Goal: Transaction & Acquisition: Purchase product/service

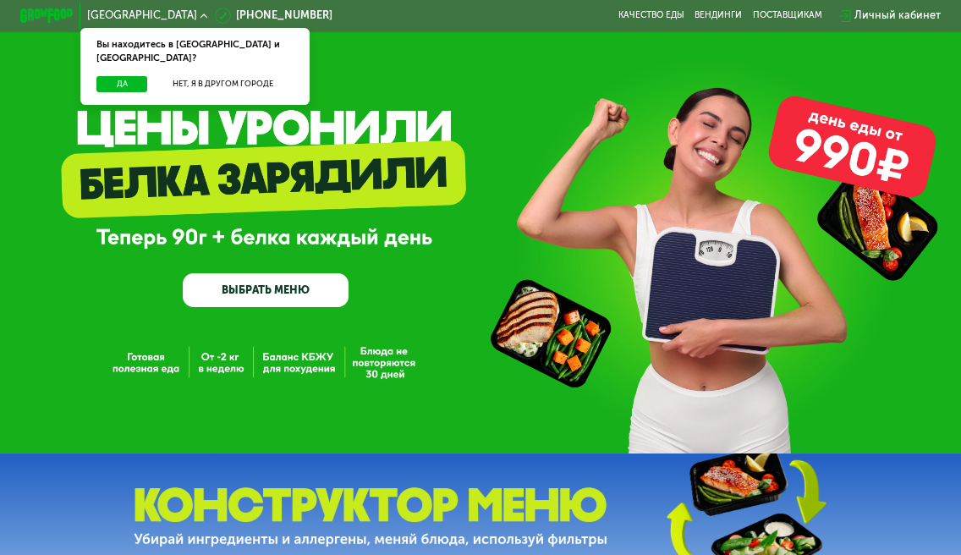
click at [105, 80] on div "Да Нет, я в другом городе" at bounding box center [195, 90] width 235 height 29
click at [108, 76] on button "Да" at bounding box center [122, 84] width 52 height 16
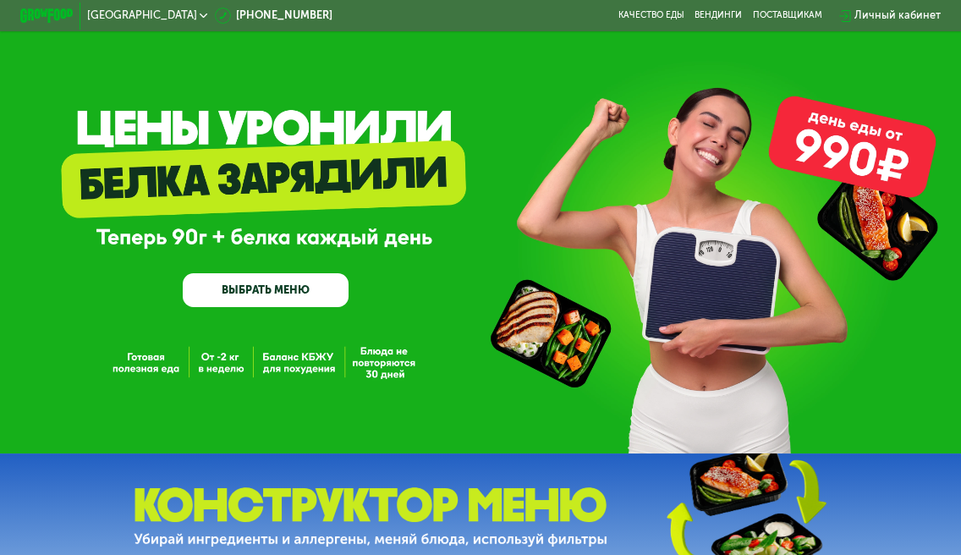
click at [868, 15] on div "Личный кабинет" at bounding box center [897, 16] width 86 height 16
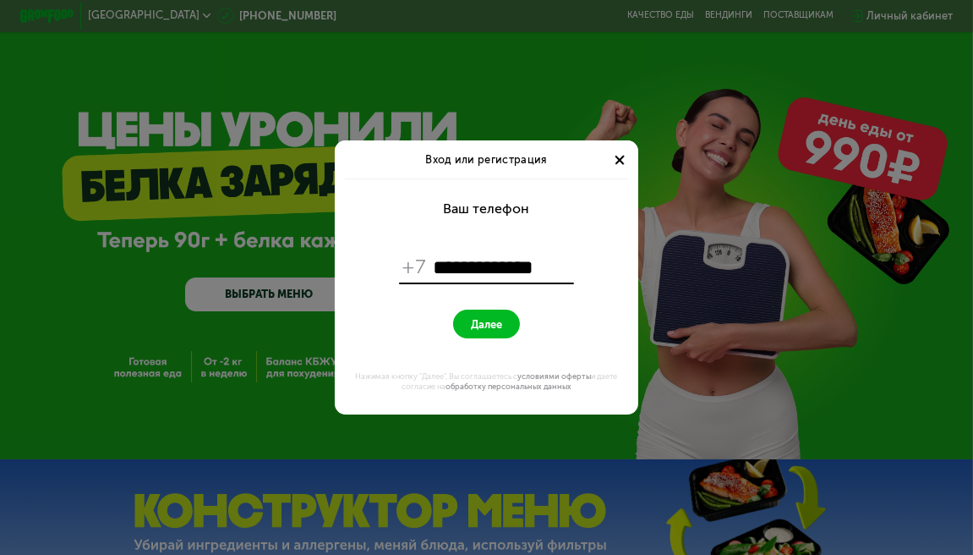
type input "**********"
click at [473, 315] on button "Далее" at bounding box center [486, 324] width 67 height 29
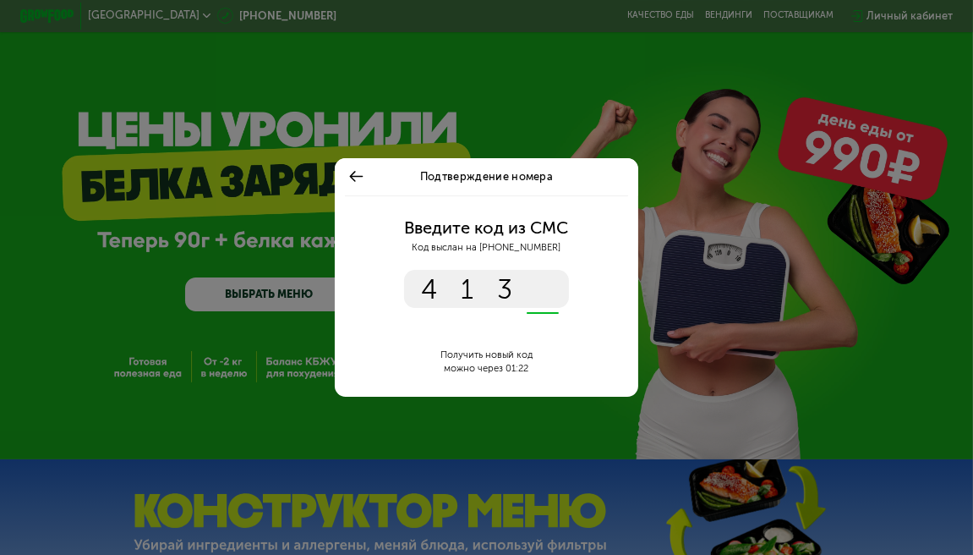
type input "****"
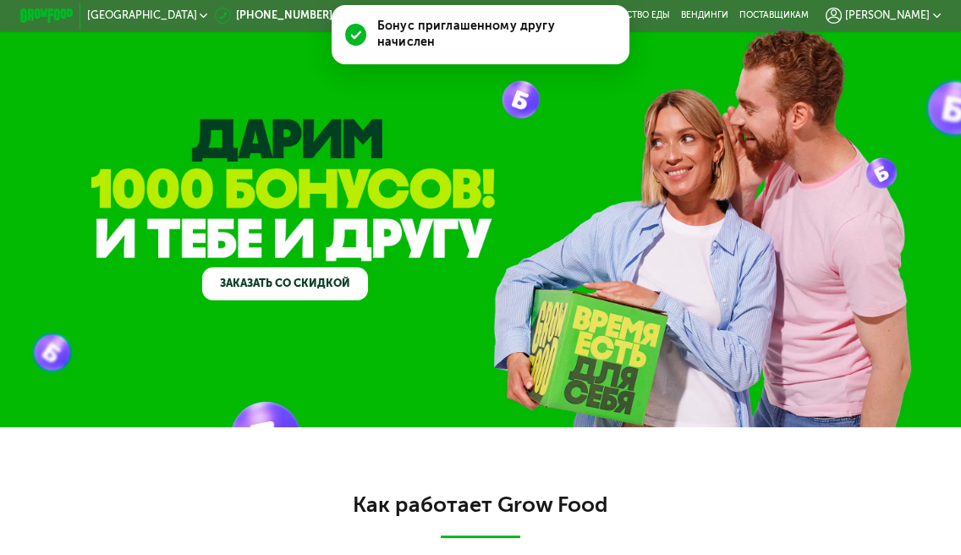
click at [427, 46] on div "Бонус приглашенному другу начислен" at bounding box center [496, 35] width 238 height 32
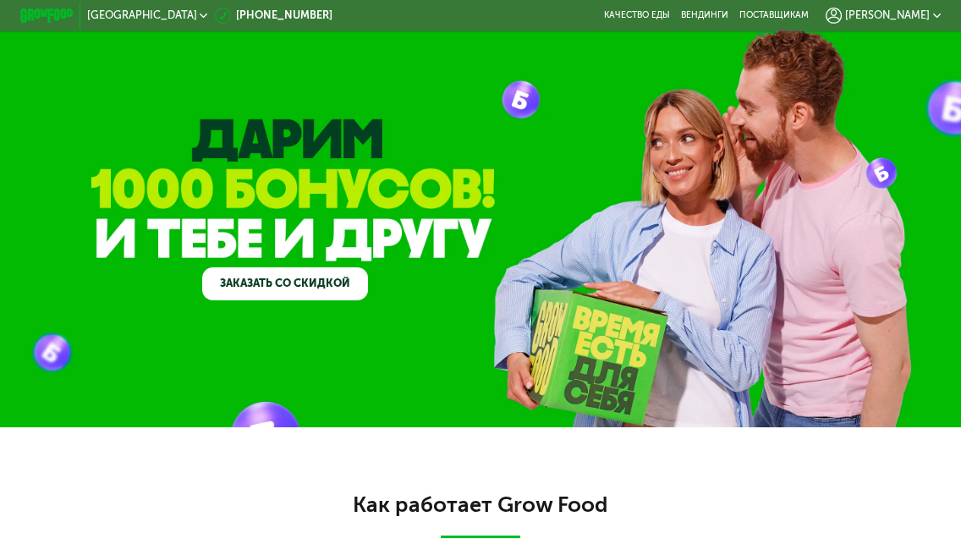
click at [922, 19] on span "[PERSON_NAME]" at bounding box center [887, 15] width 85 height 11
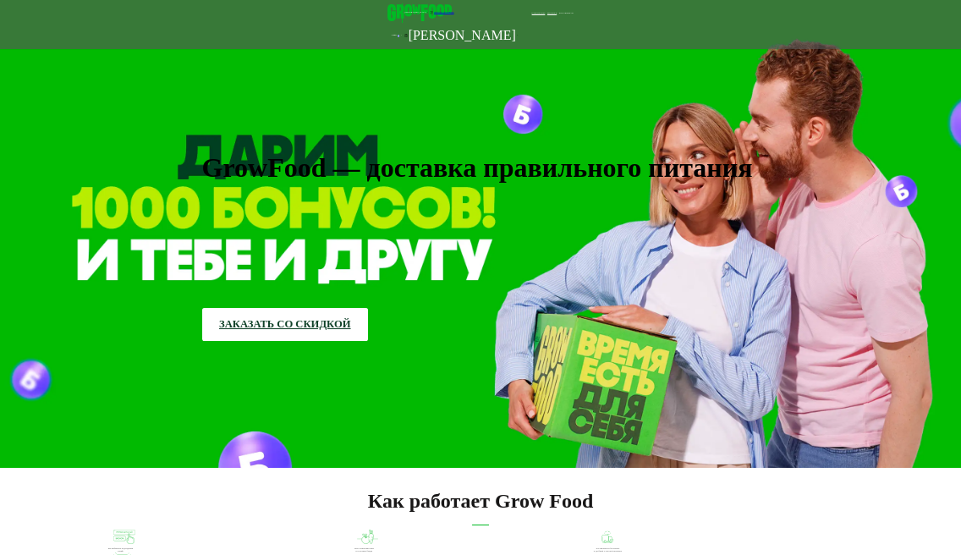
click at [208, 476] on div "Как работает Grow Food Вы выбираете подходящий тариф Мы готовим вкусные и полез…" at bounding box center [480, 527] width 961 height 118
click at [516, 25] on span "[PERSON_NAME]" at bounding box center [461, 35] width 107 height 20
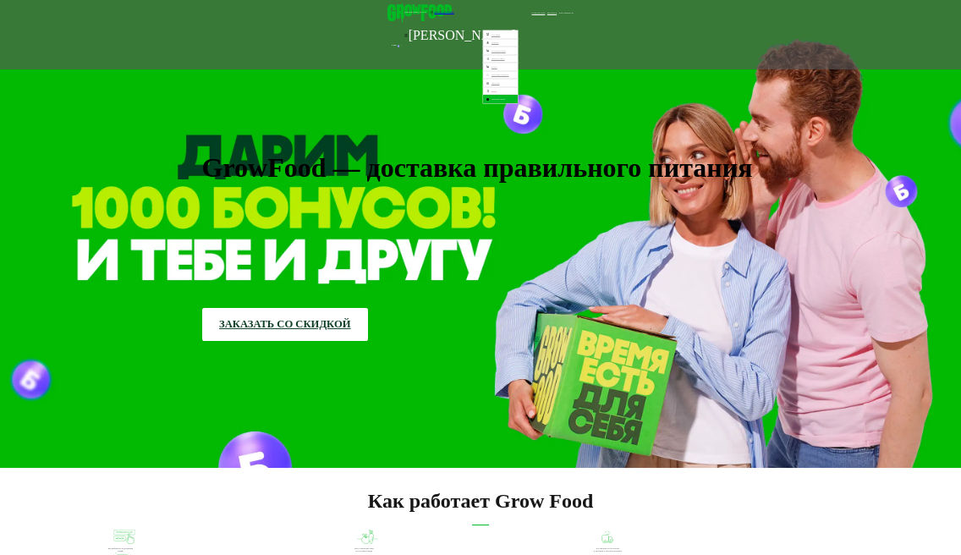
click at [660, 107] on video at bounding box center [480, 234] width 961 height 468
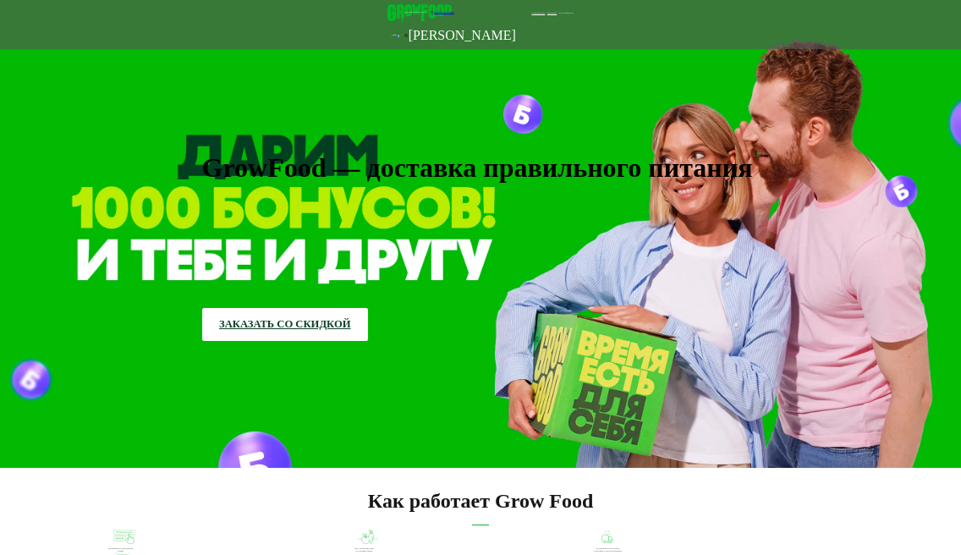
click at [516, 25] on span "[PERSON_NAME]" at bounding box center [461, 35] width 107 height 20
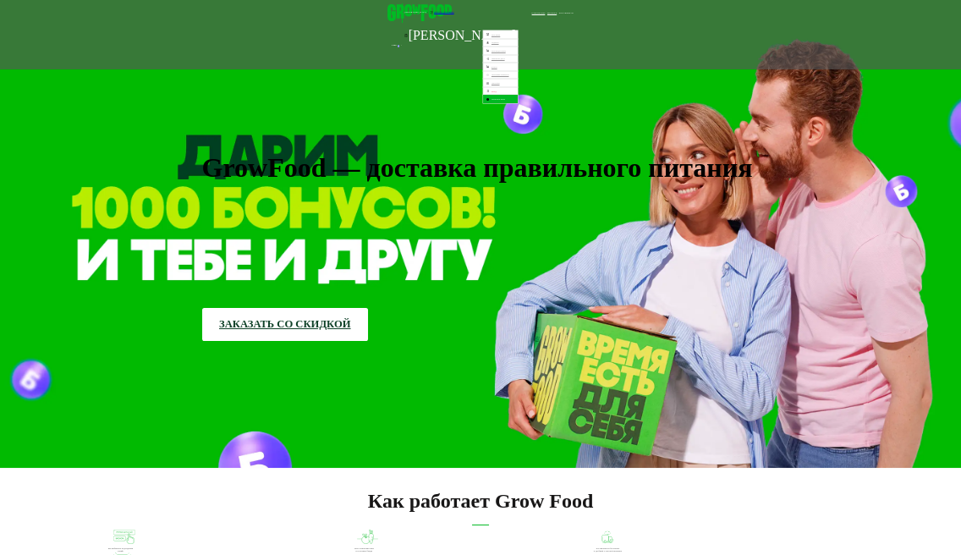
click at [572, 468] on div "Как работает Grow Food Вы выбираете подходящий тариф Мы готовим вкусные и полез…" at bounding box center [480, 527] width 961 height 118
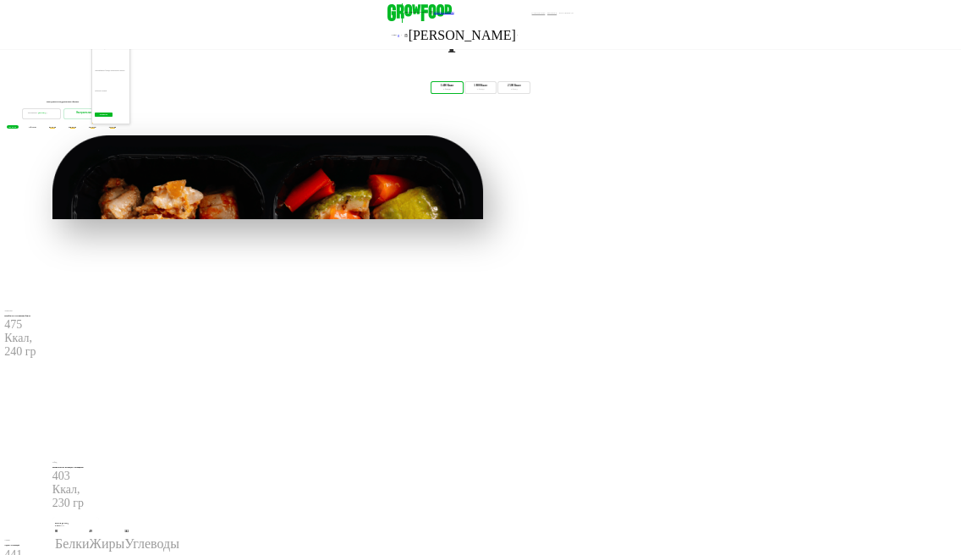
scroll to position [906, 0]
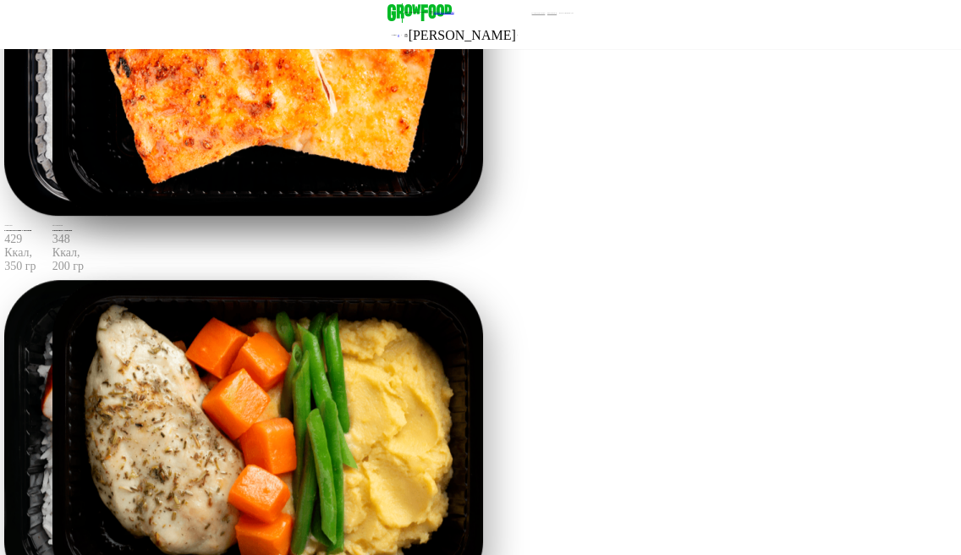
scroll to position [940, 0]
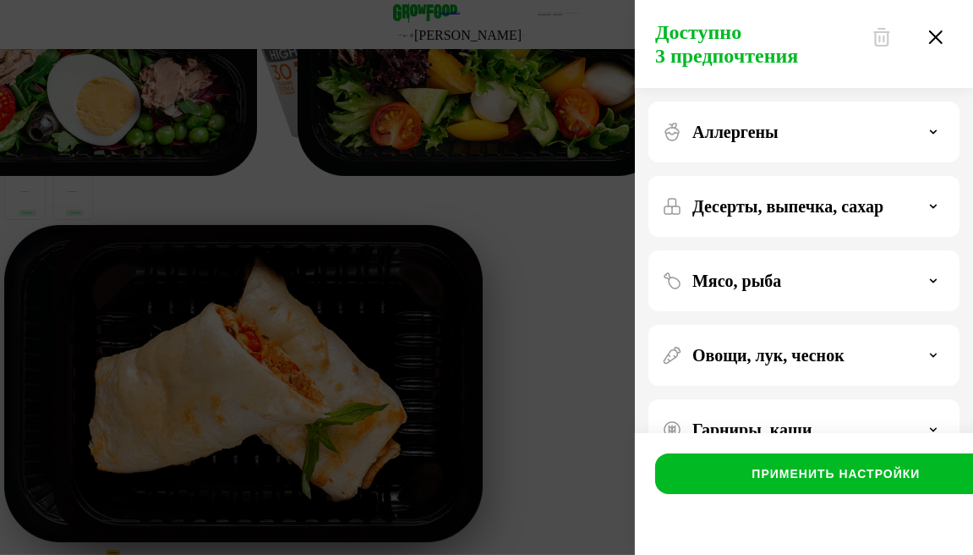
click at [284, 132] on div "Доступно 3 предпочтения Аллергены Десерты, выпечка, сахар Мясо, рыба Овощи, лук…" at bounding box center [486, 277] width 973 height 555
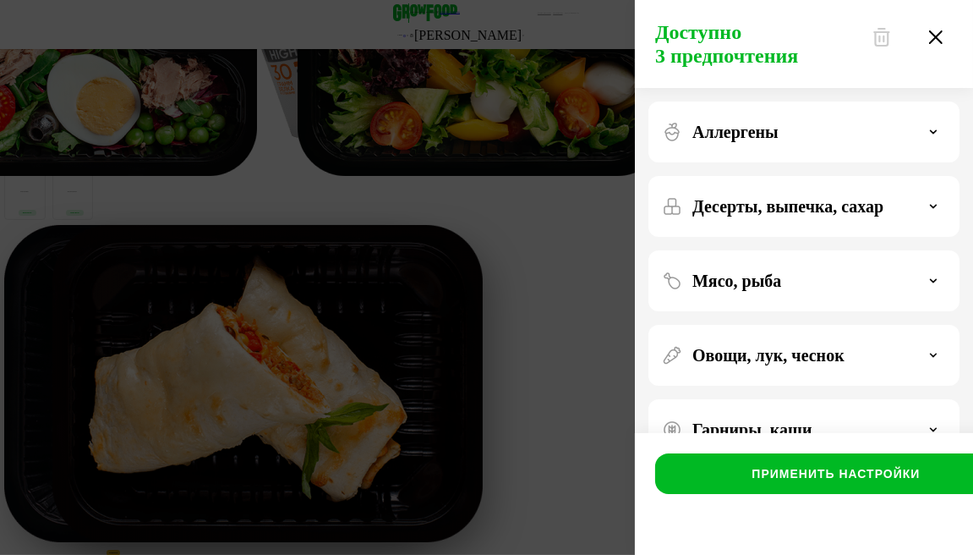
scroll to position [3, 0]
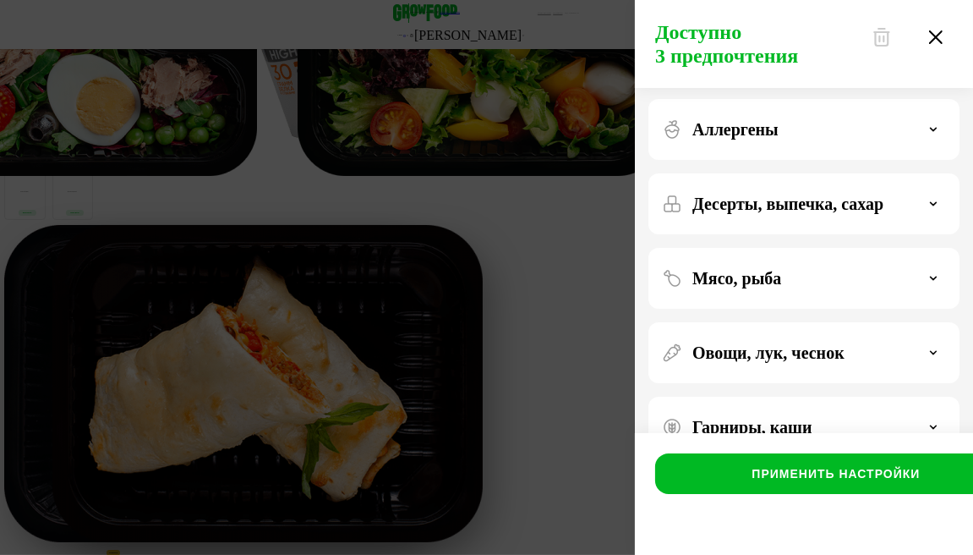
click at [745, 419] on p "Гарниры, каши" at bounding box center [753, 427] width 120 height 20
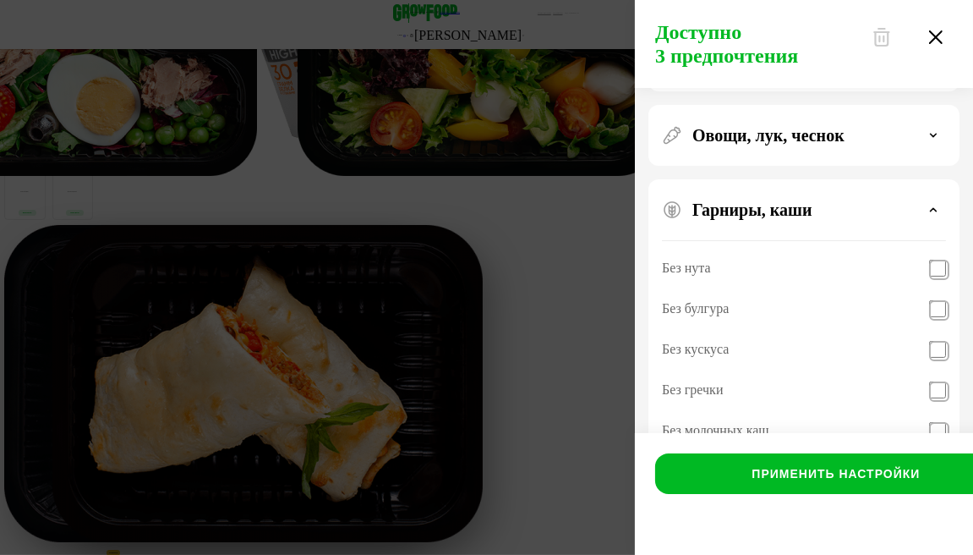
click at [739, 426] on div "Без молочных каш" at bounding box center [715, 430] width 107 height 20
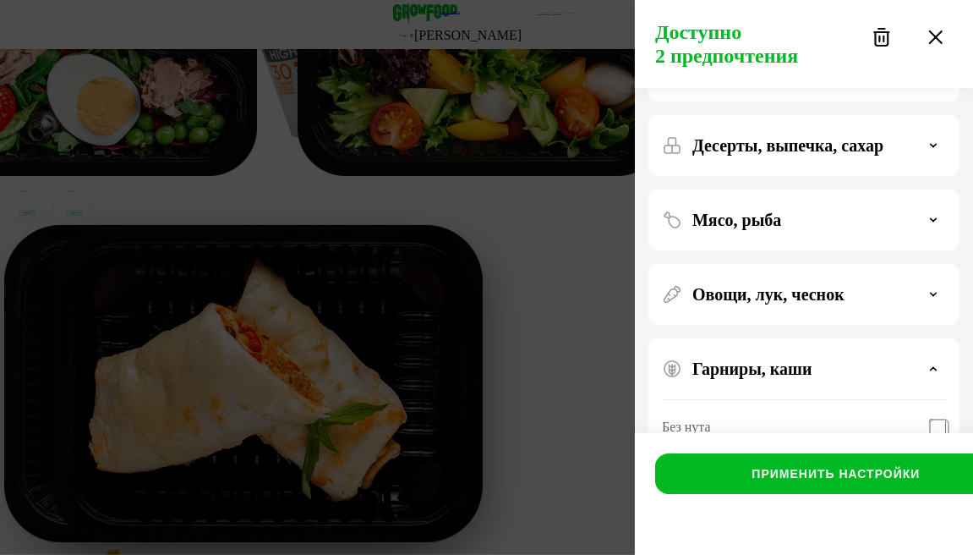
scroll to position [0, 0]
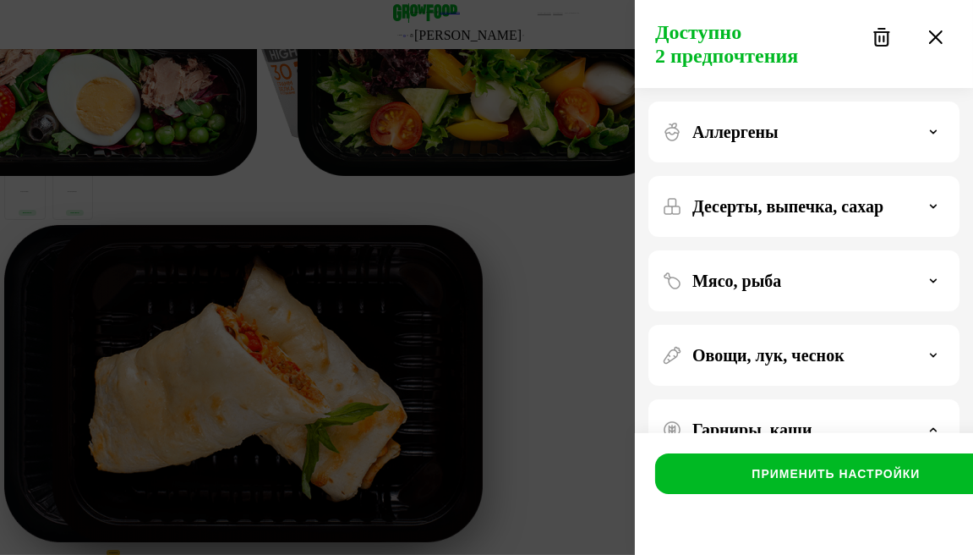
click at [720, 273] on p "Мясо, рыба" at bounding box center [737, 281] width 89 height 20
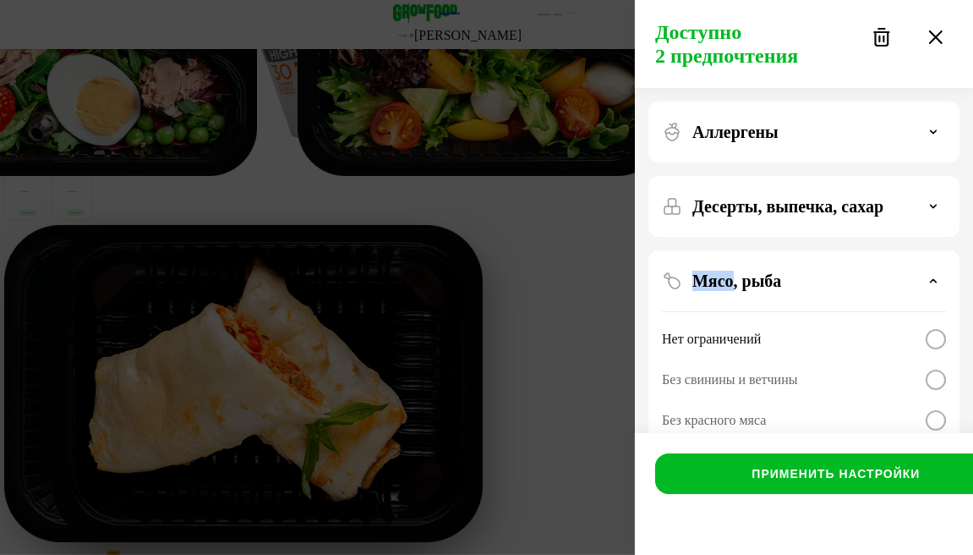
click at [720, 273] on p "Мясо, рыба" at bounding box center [737, 281] width 89 height 20
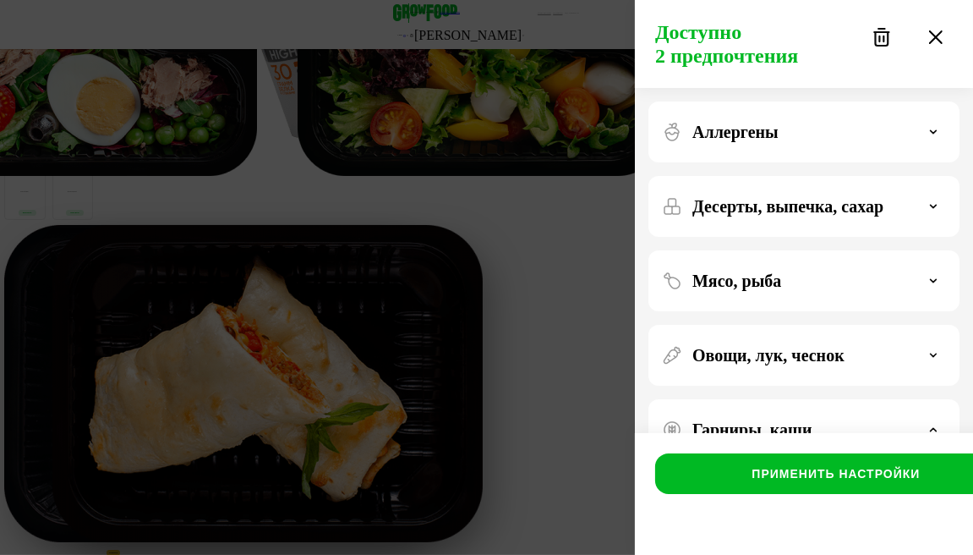
drag, startPoint x: 720, startPoint y: 273, endPoint x: 718, endPoint y: 208, distance: 65.2
click at [718, 208] on p "Десерты, выпечка, сахар" at bounding box center [788, 206] width 191 height 20
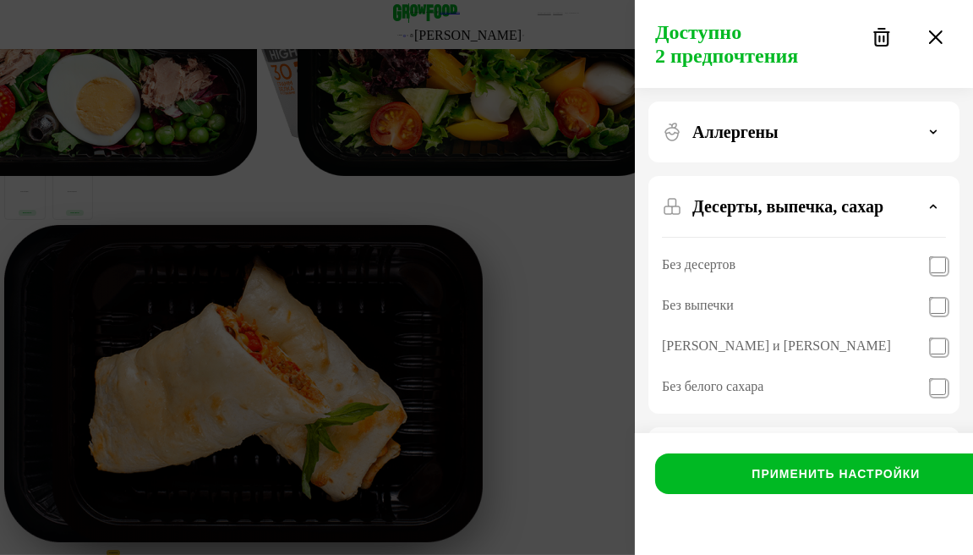
click at [726, 134] on p "Аллергены" at bounding box center [736, 132] width 86 height 20
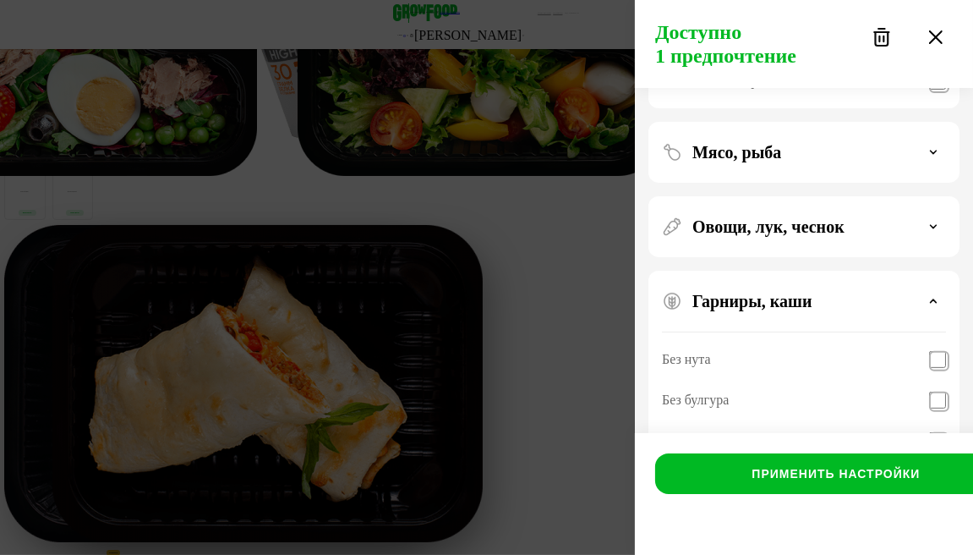
scroll to position [485, 0]
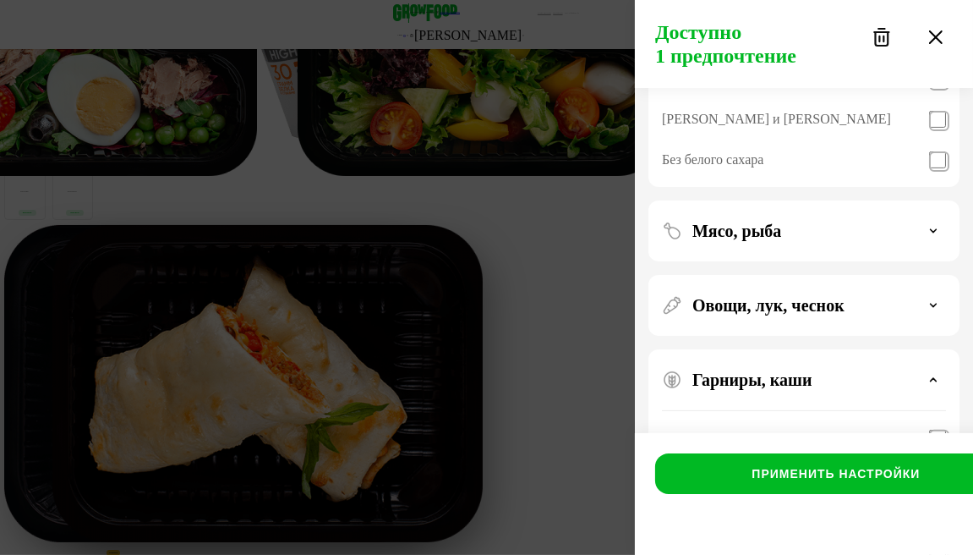
click at [760, 349] on div "Овощи, лук, чеснок" at bounding box center [804, 488] width 311 height 278
click at [764, 303] on p "Овощи, лук, чеснок" at bounding box center [769, 305] width 152 height 20
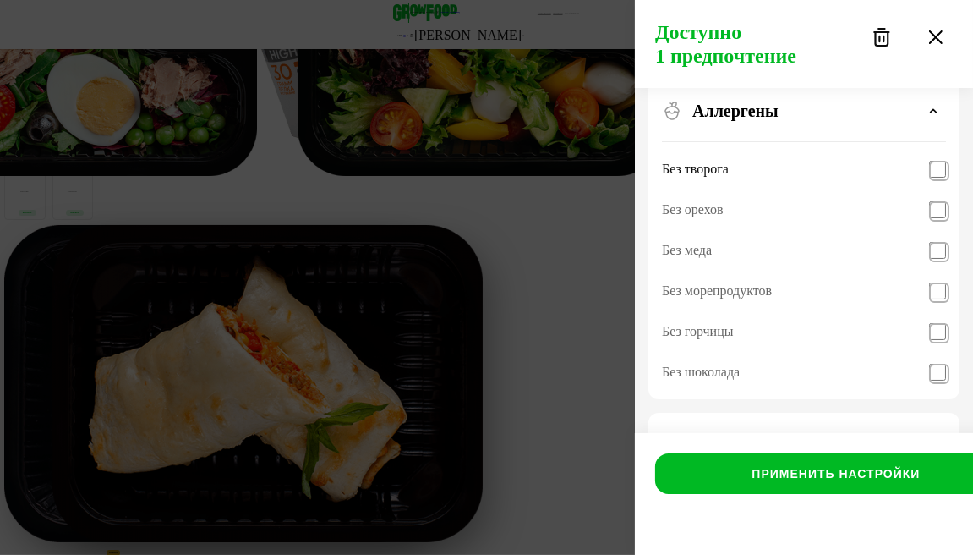
scroll to position [0, 0]
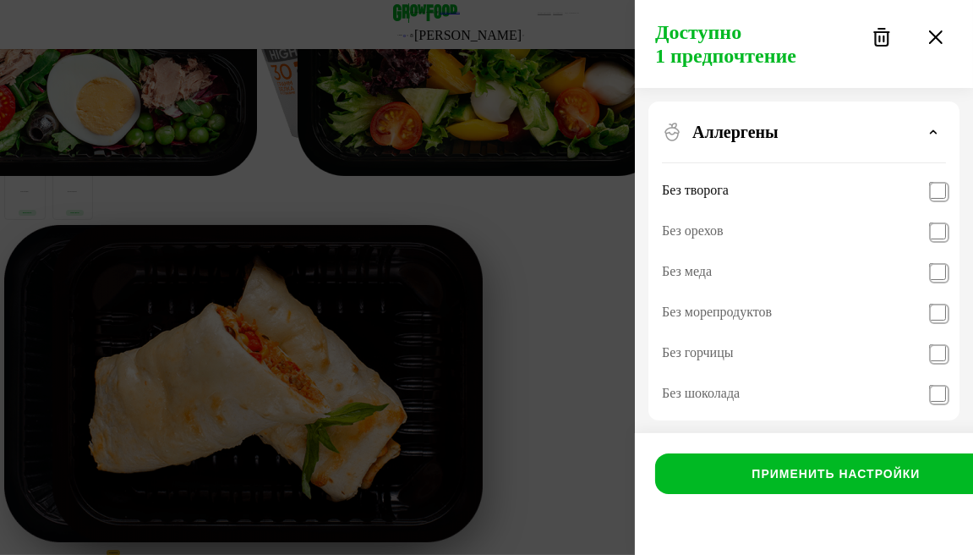
click at [757, 312] on div "Без морепродуктов" at bounding box center [717, 312] width 110 height 20
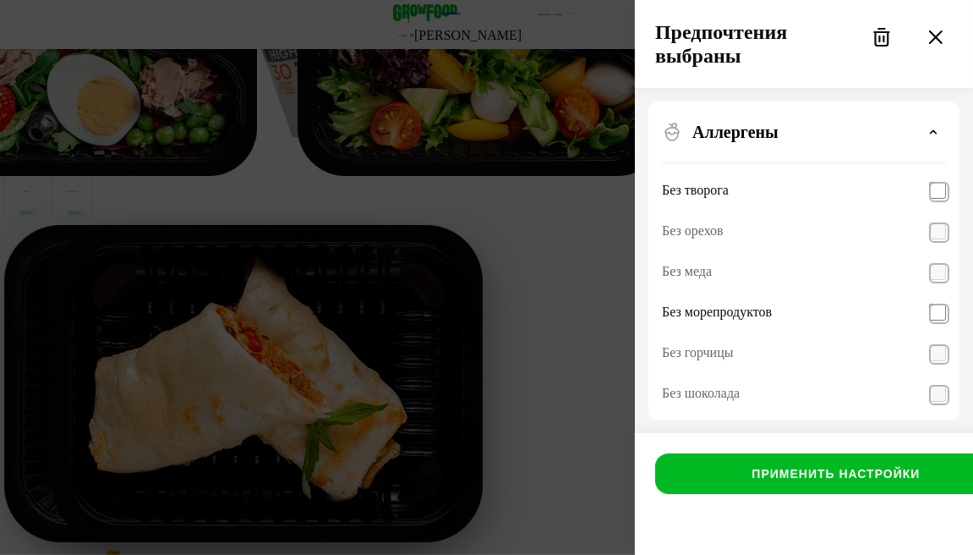
click at [748, 315] on div "Без морепродуктов" at bounding box center [717, 312] width 110 height 20
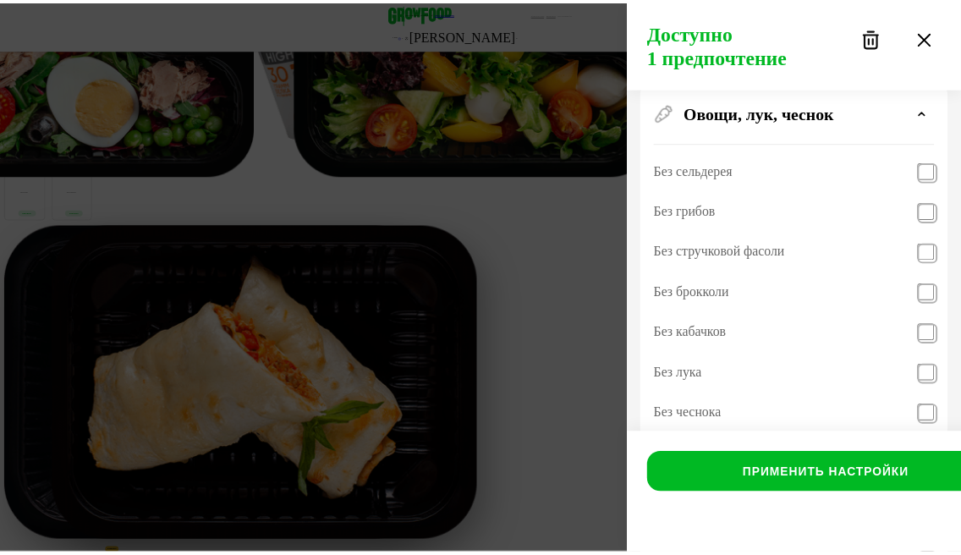
scroll to position [529, 0]
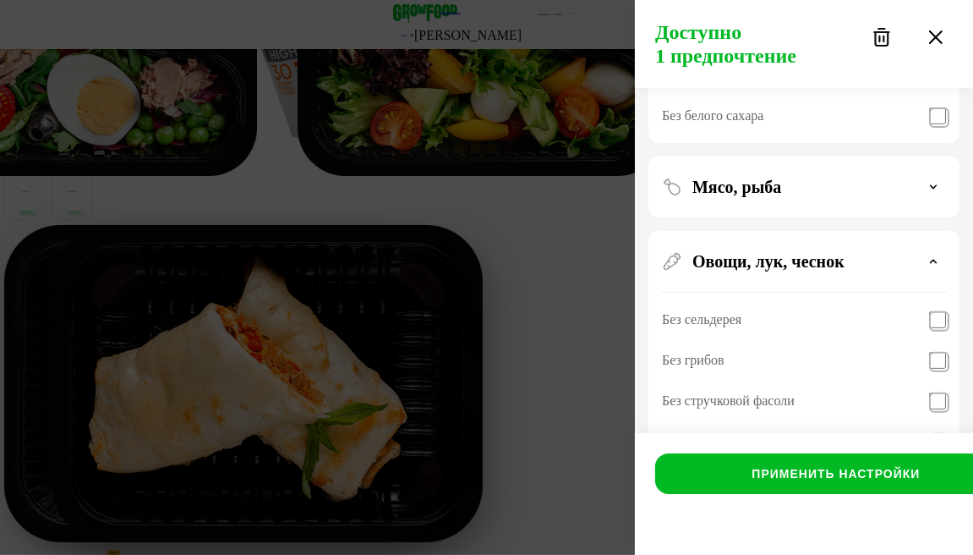
click at [749, 352] on div "Без грибов" at bounding box center [804, 360] width 284 height 41
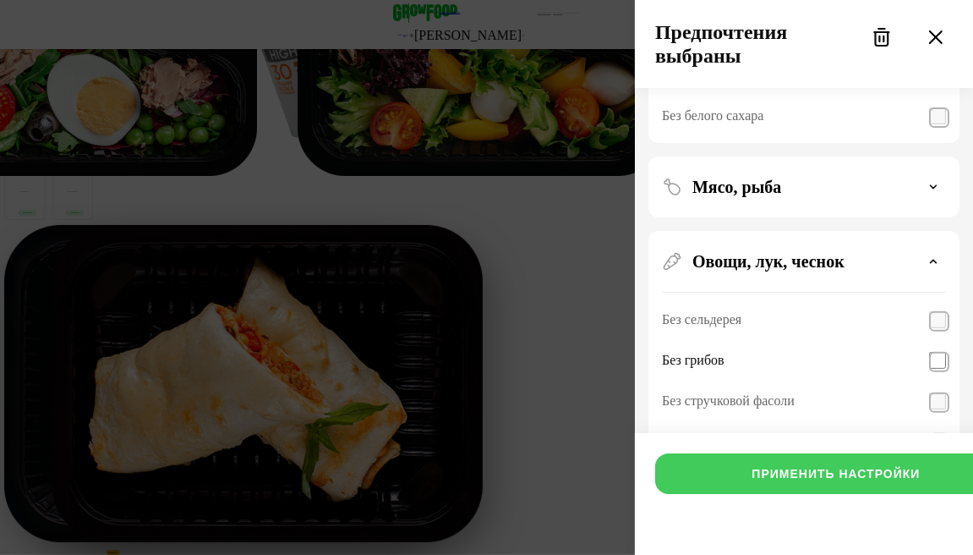
click at [764, 494] on button "Применить настройки" at bounding box center [836, 473] width 362 height 41
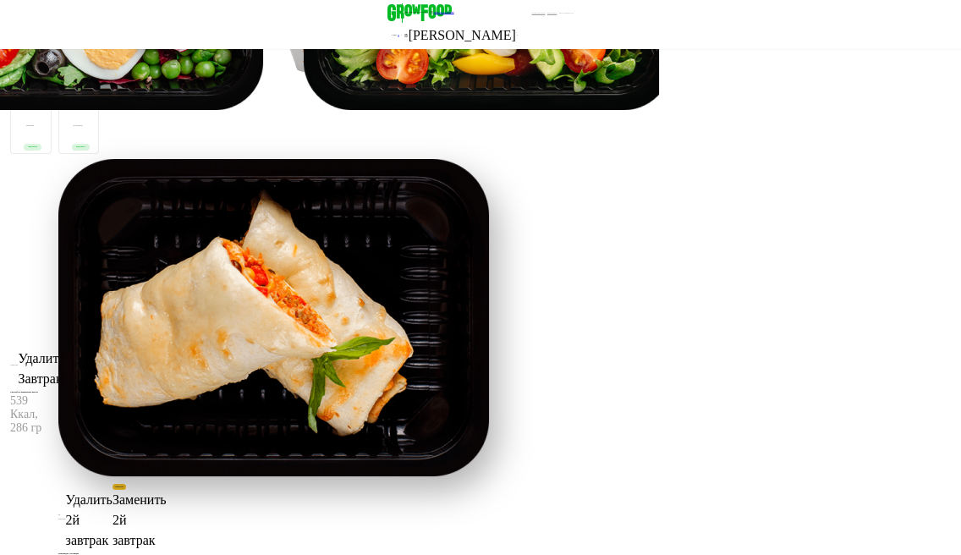
scroll to position [1447, 0]
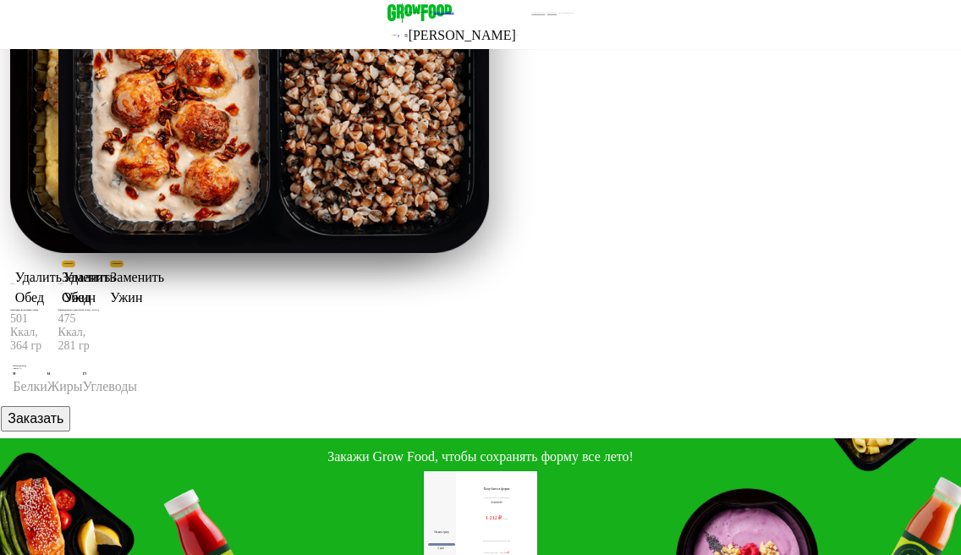
scroll to position [1860, 0]
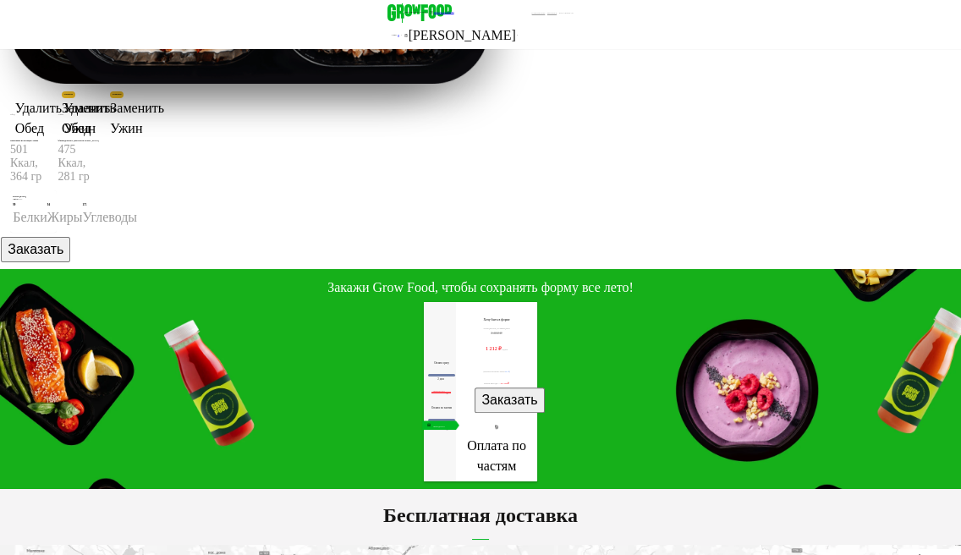
click at [437, 376] on span "6 дней" at bounding box center [441, 377] width 8 height 3
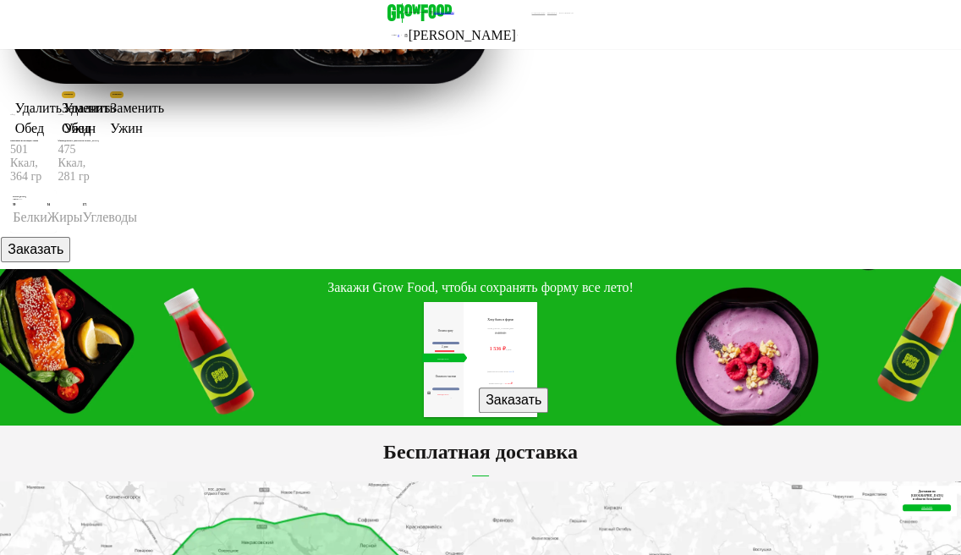
click at [441, 345] on span "2 дня" at bounding box center [444, 346] width 7 height 3
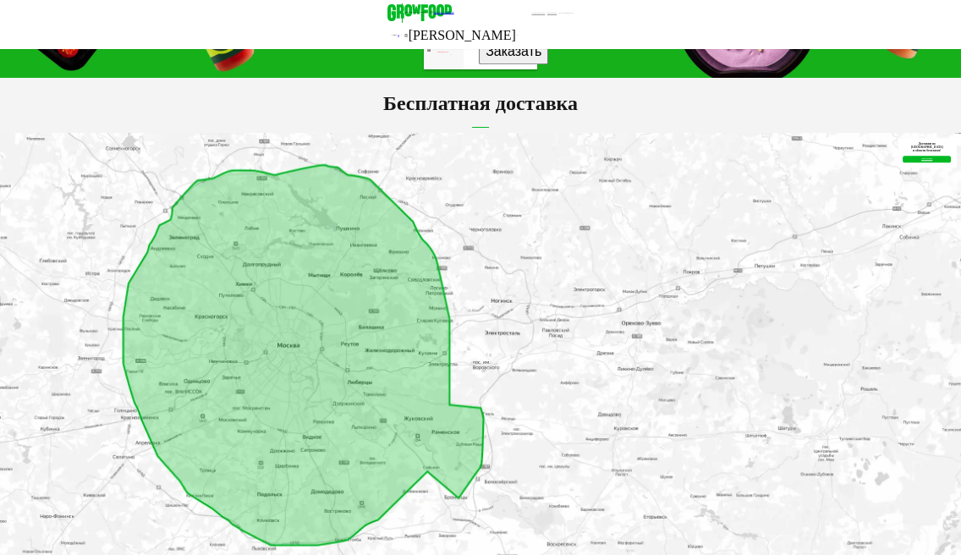
scroll to position [1776, 0]
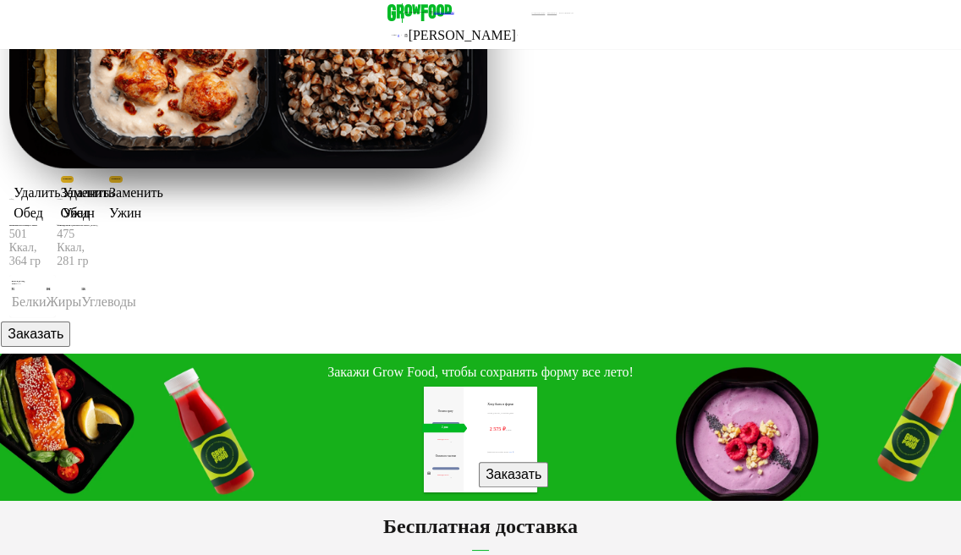
click at [422, 423] on div "2 дня" at bounding box center [442, 427] width 41 height 9
click at [441, 425] on span "6 дней" at bounding box center [445, 426] width 8 height 3
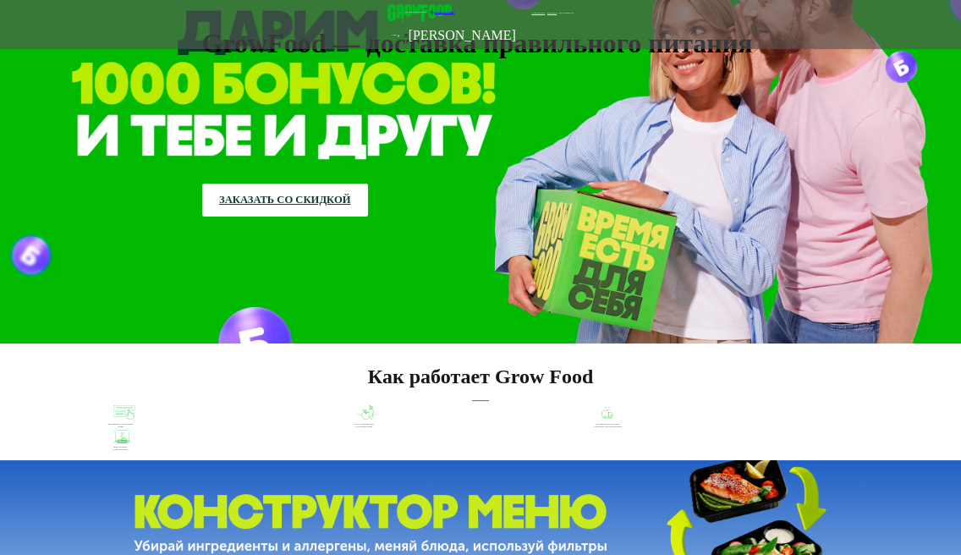
scroll to position [0, 0]
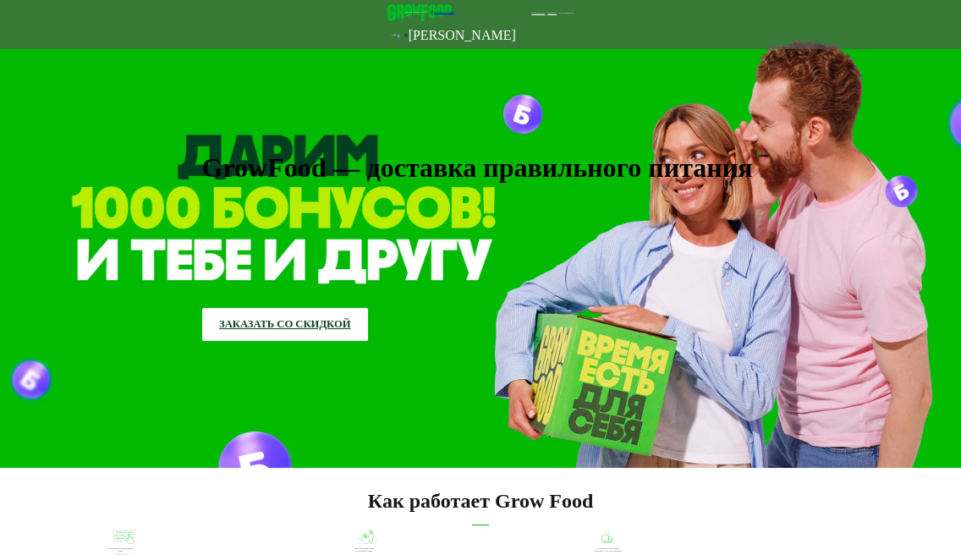
click at [289, 308] on link "Заказать со скидкой" at bounding box center [285, 324] width 166 height 33
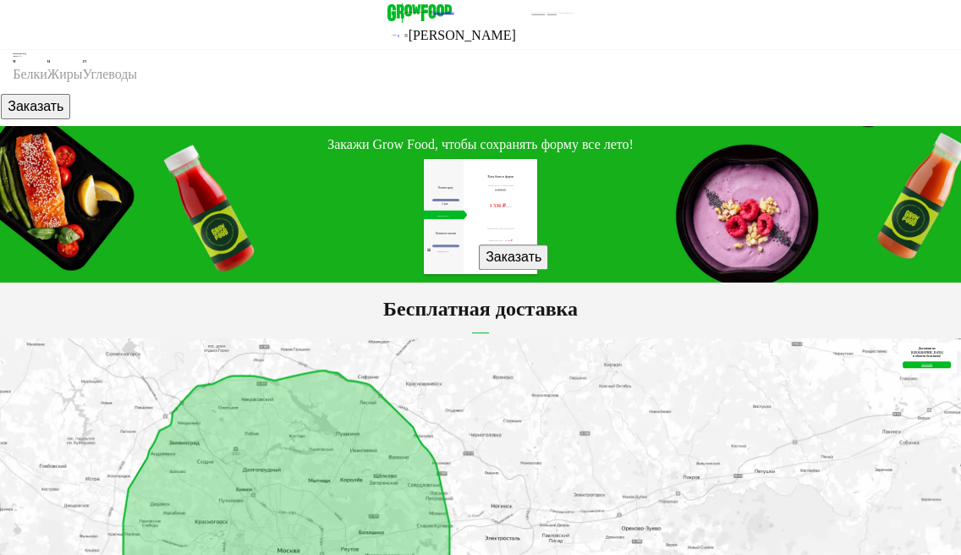
scroll to position [1867, 0]
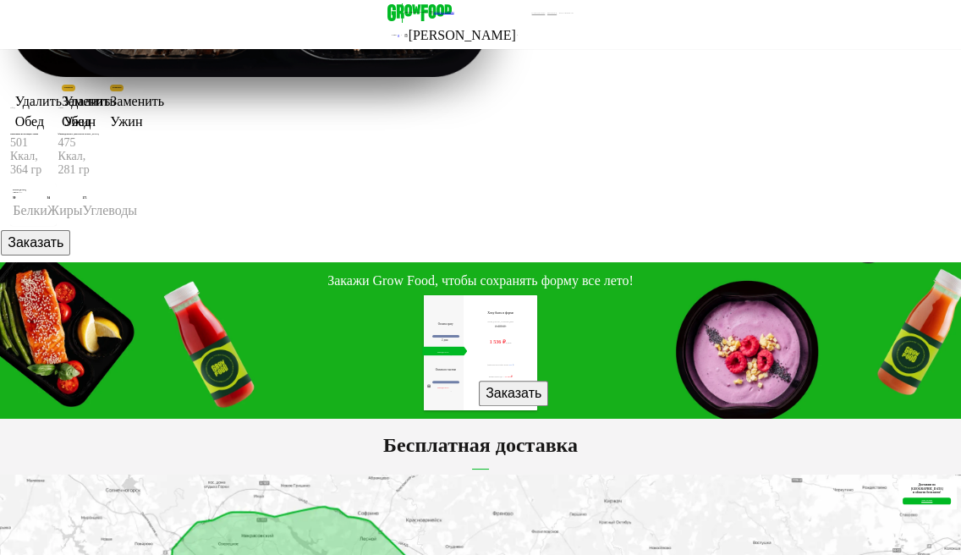
click at [523, 381] on button "Заказать" at bounding box center [513, 393] width 69 height 25
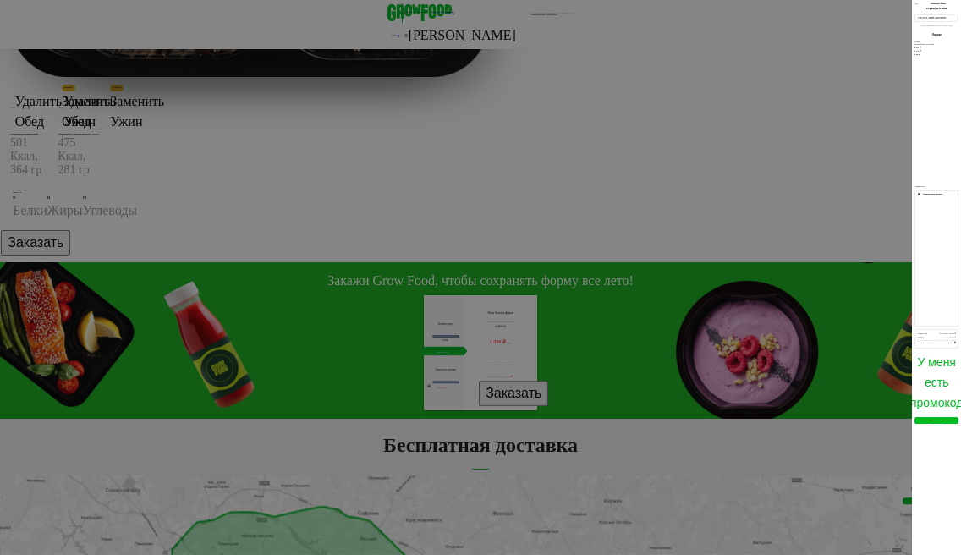
click at [918, 20] on div "Куда доставить?" at bounding box center [937, 18] width 38 height 3
click at [914, 15] on div "Лазоревый проезд, д 5 к 1, кв 8" at bounding box center [935, 13] width 42 height 3
type input "**********"
click at [943, 158] on input "text" at bounding box center [950, 162] width 15 height 8
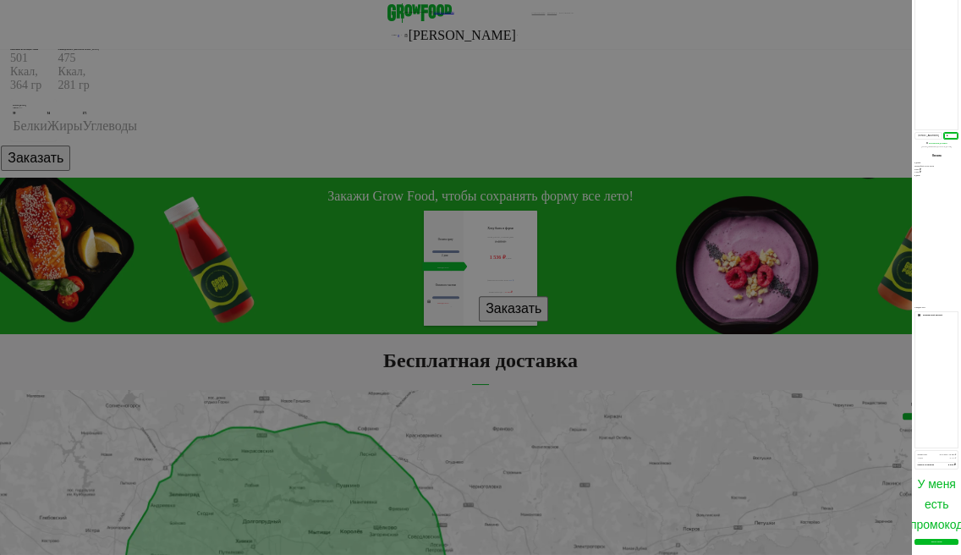
scroll to position [70, 0]
type input "*"
click at [931, 534] on div "Оплатить" at bounding box center [936, 535] width 11 height 3
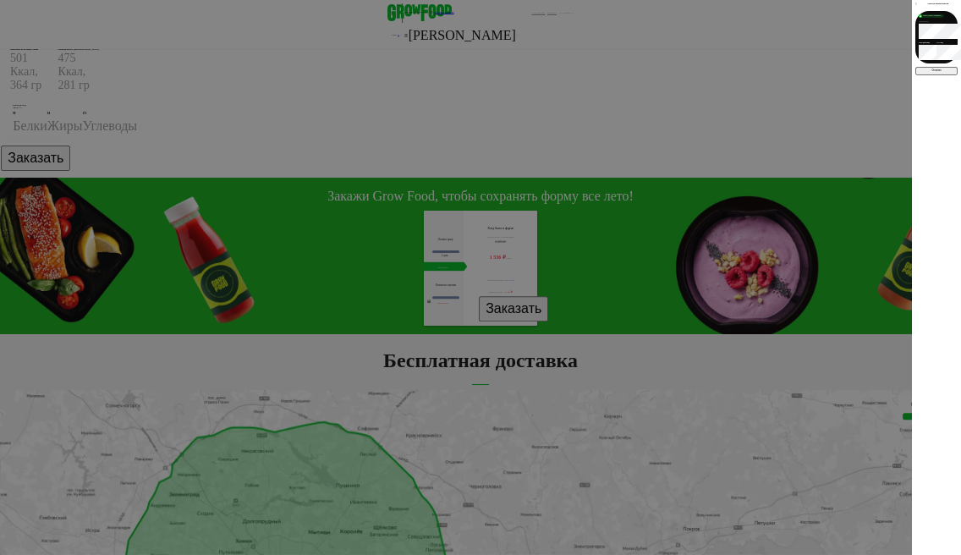
scroll to position [0, 0]
click at [915, 75] on button "Оплатить" at bounding box center [936, 71] width 42 height 8
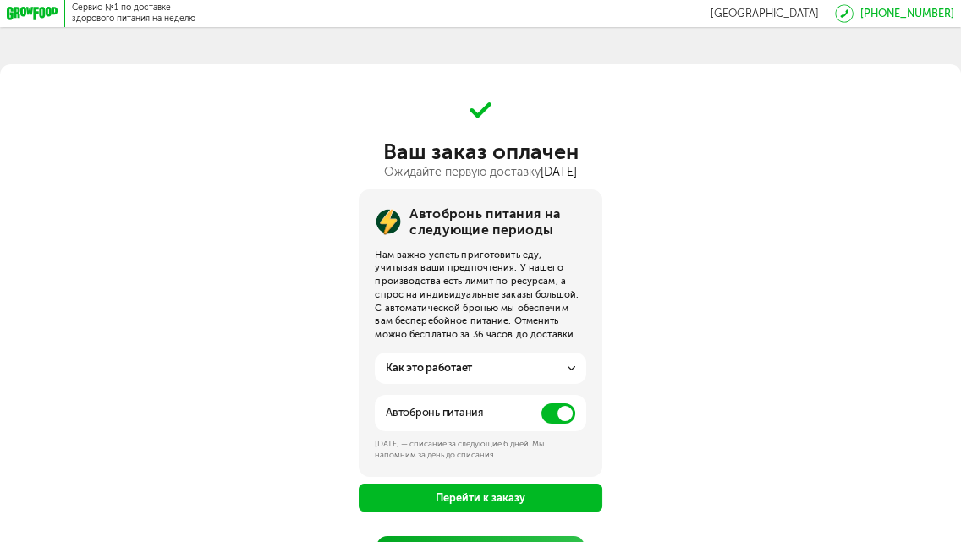
scroll to position [169, 0]
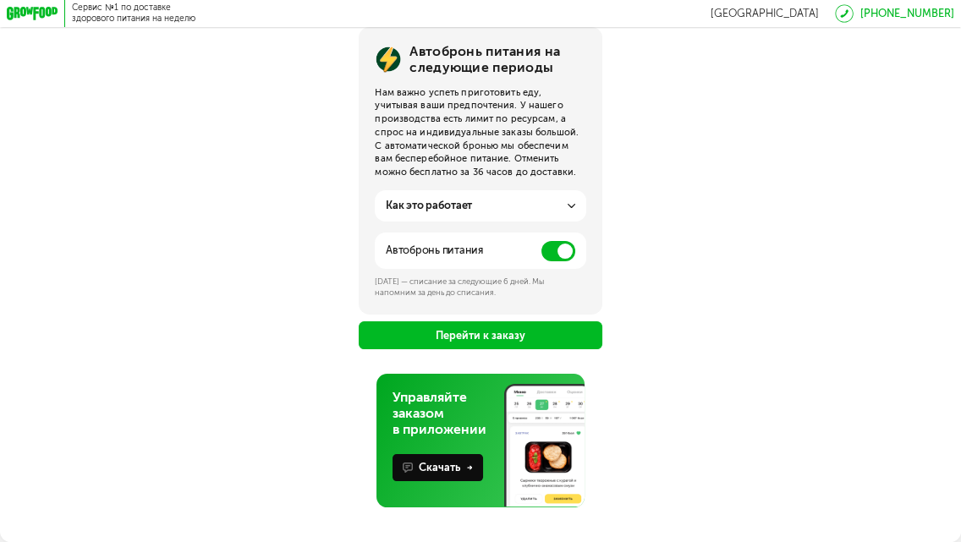
click at [564, 325] on button "Перейти к заказу" at bounding box center [480, 335] width 243 height 28
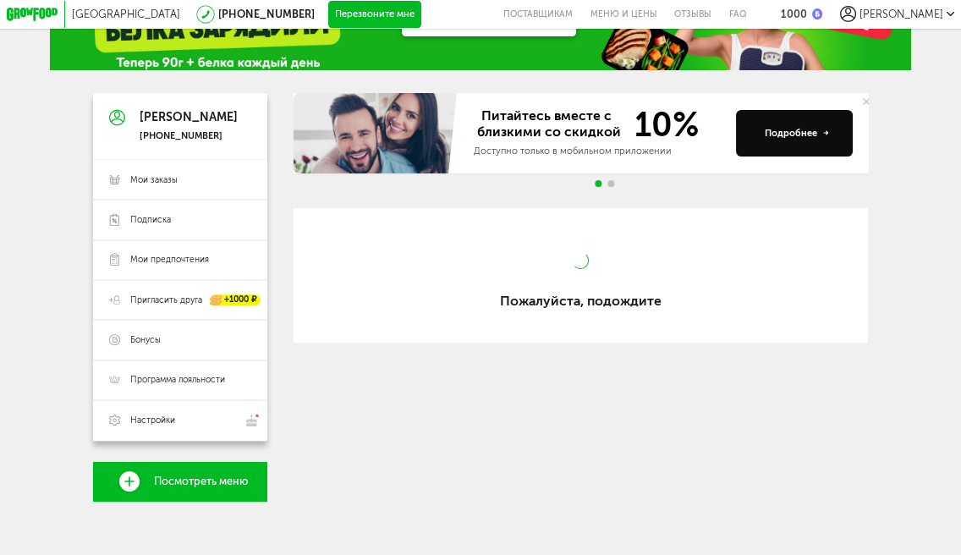
scroll to position [402, 0]
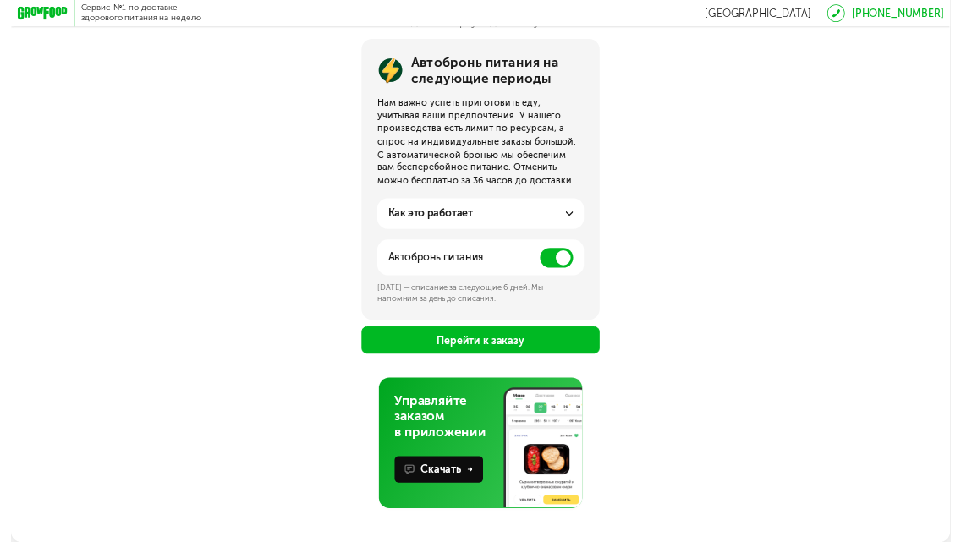
scroll to position [169, 0]
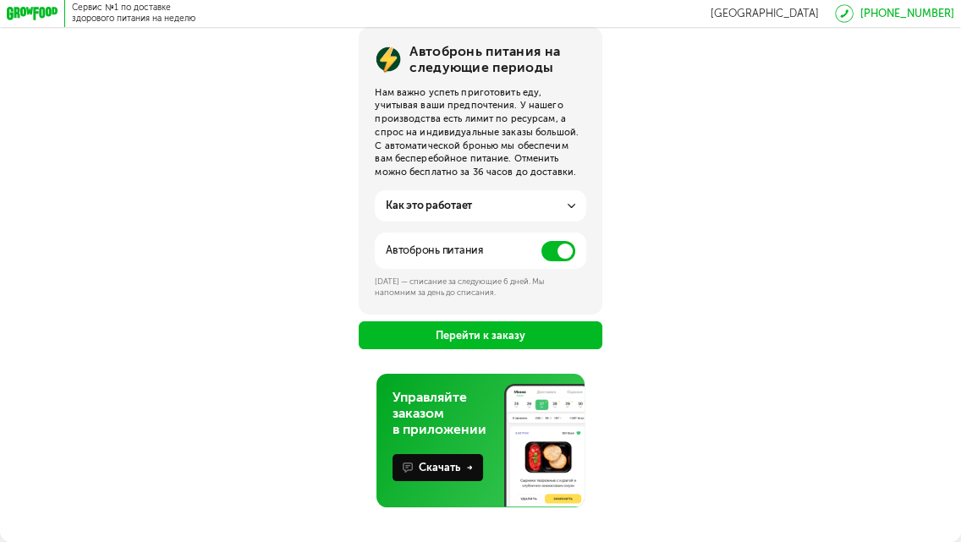
click at [552, 249] on span at bounding box center [558, 251] width 34 height 20
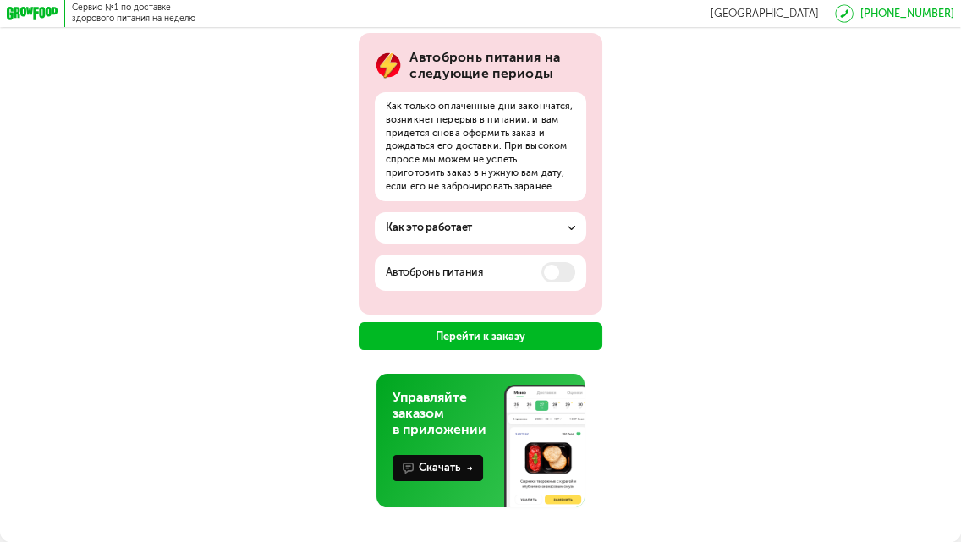
scroll to position [166, 0]
click at [529, 329] on button "Перейти к заказу" at bounding box center [480, 336] width 243 height 28
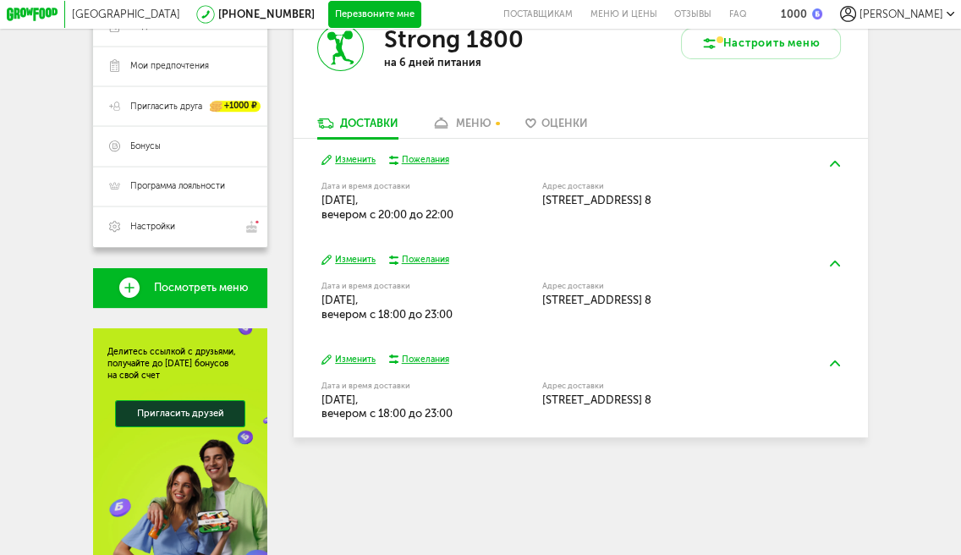
scroll to position [155, 0]
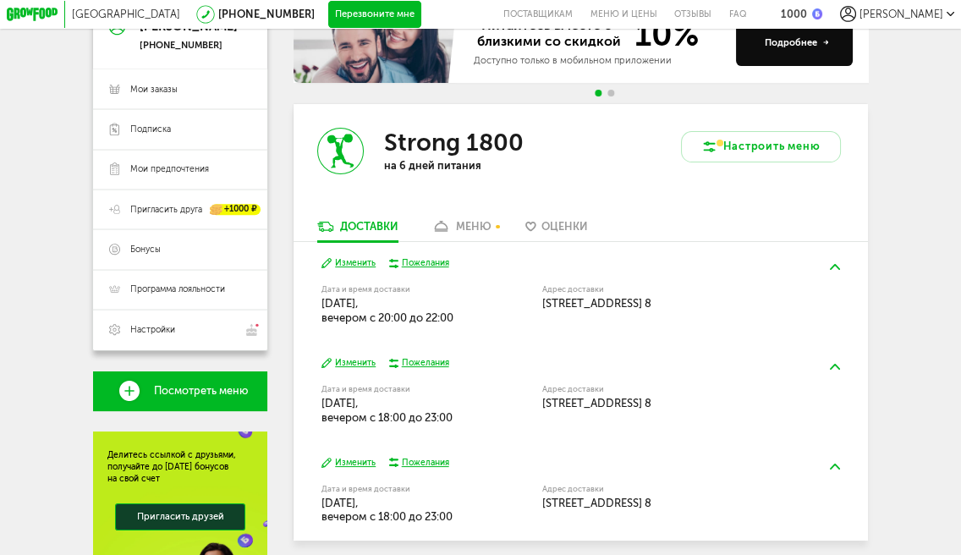
click at [446, 230] on use at bounding box center [442, 226] width 14 height 11
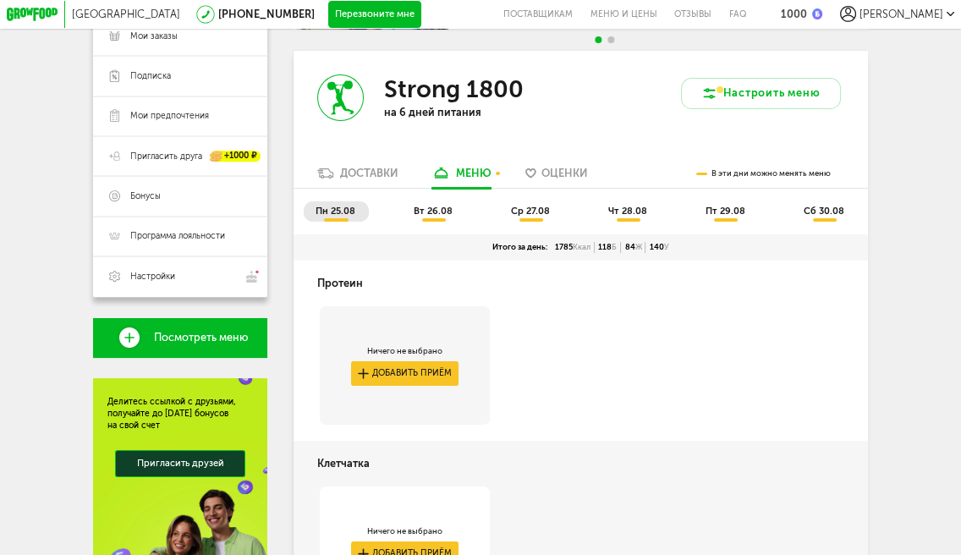
scroll to position [135, 0]
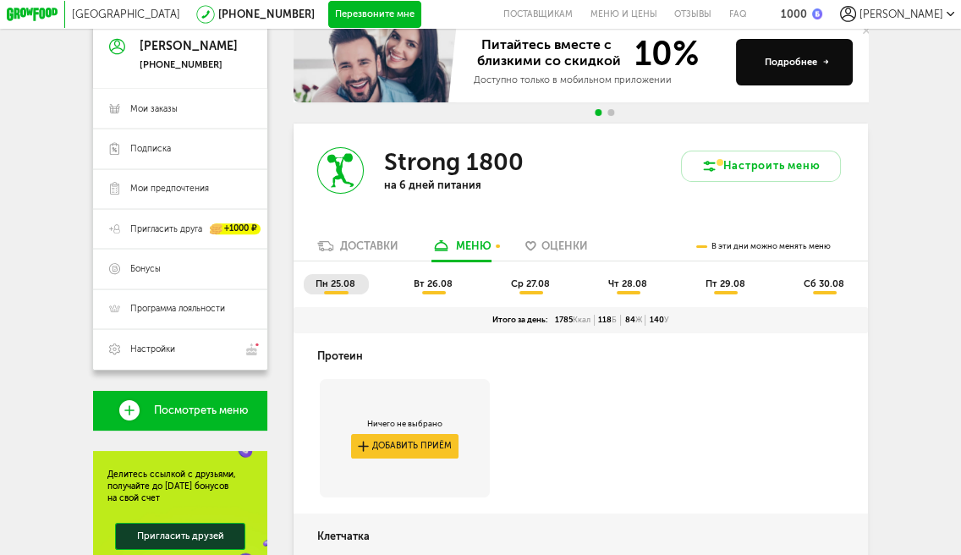
click at [506, 453] on div "Протеин Ничего не выбрано Добавить приём" at bounding box center [579, 423] width 573 height 180
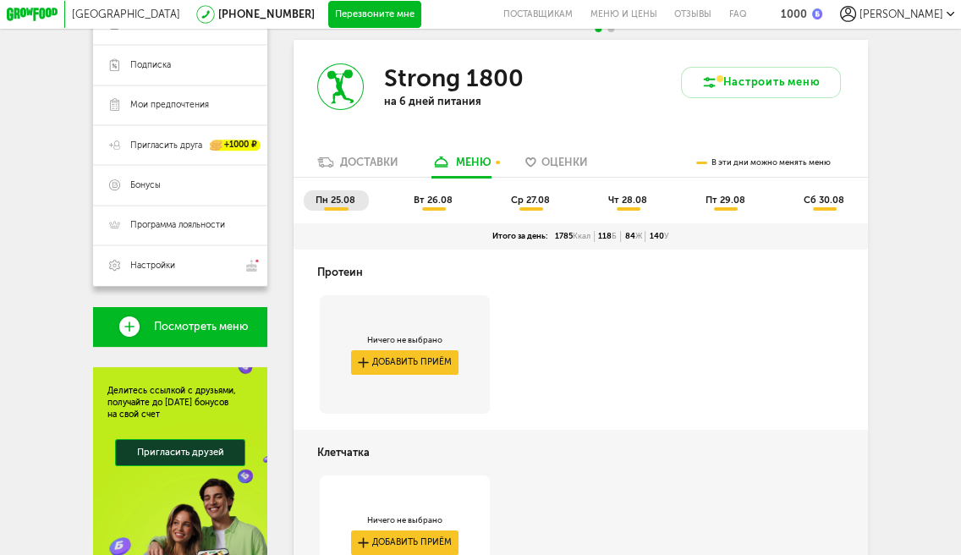
scroll to position [220, 0]
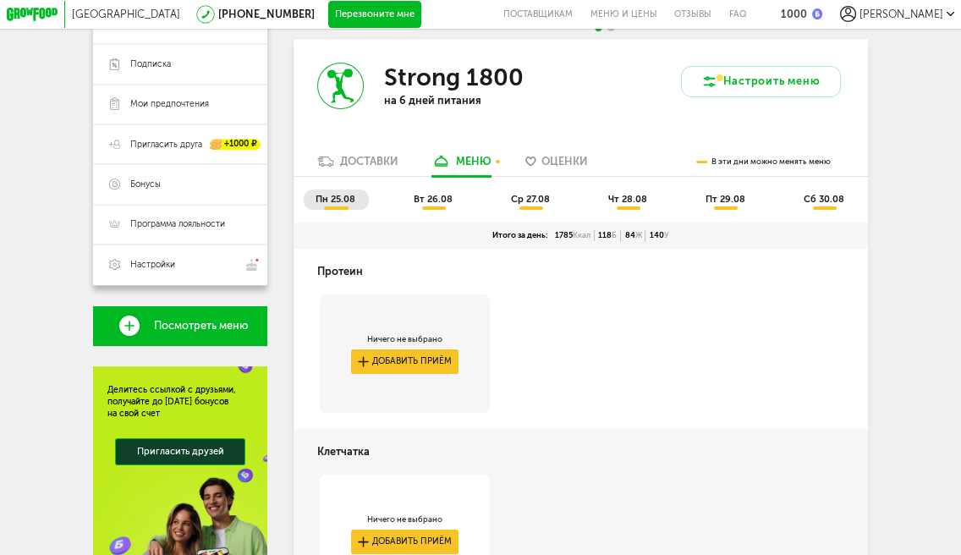
click at [438, 220] on ul "пн 25.08 вт 26.08 ср 27.08 чт 28.08 пт 29.08 сб 30.08" at bounding box center [581, 205] width 554 height 33
click at [438, 205] on span "вт 26.08" at bounding box center [433, 199] width 39 height 11
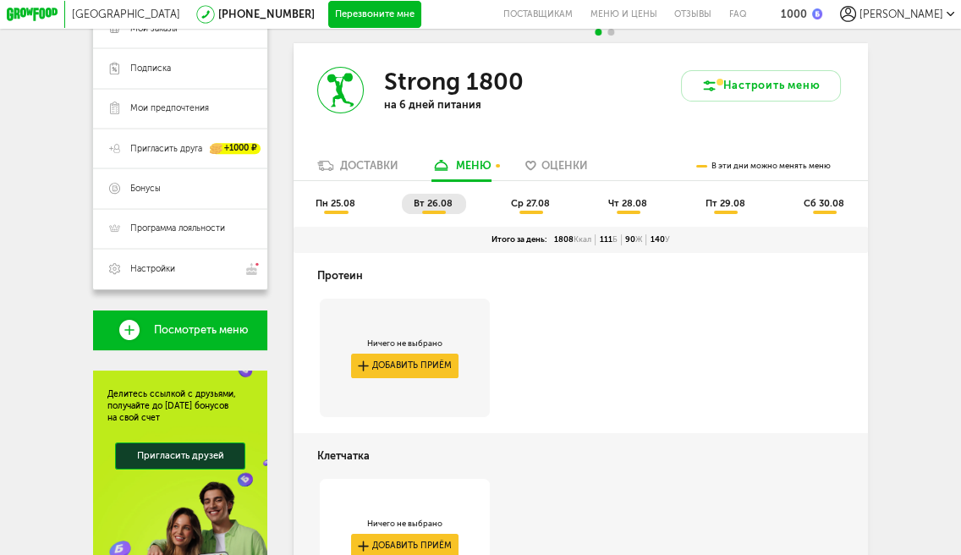
scroll to position [135, 0]
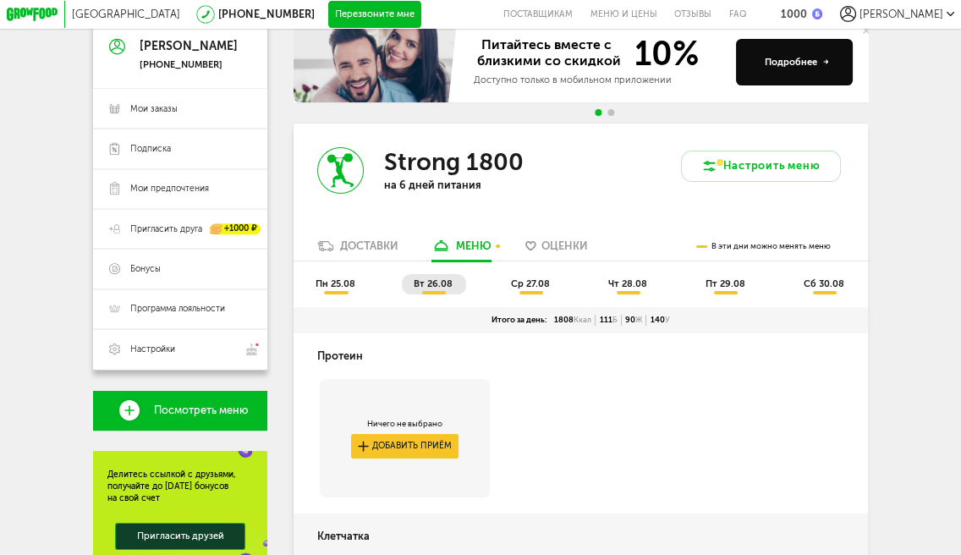
click at [350, 285] on span "пн 25.08" at bounding box center [335, 283] width 40 height 11
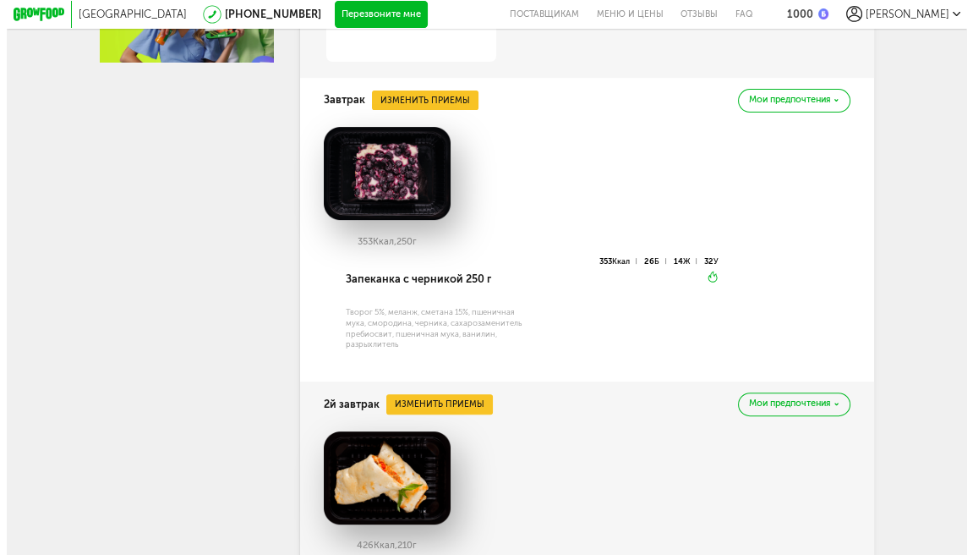
scroll to position [726, 0]
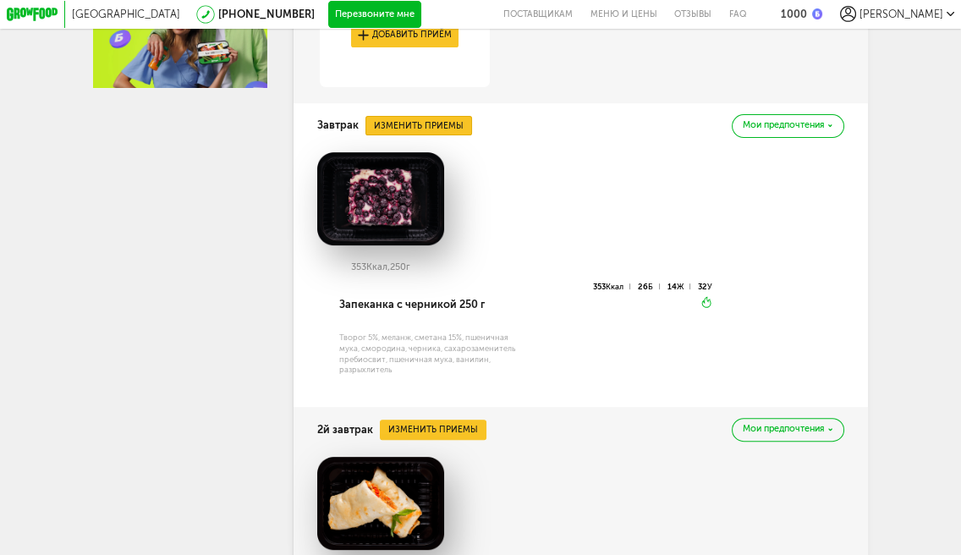
click at [422, 133] on button "Изменить приемы" at bounding box center [418, 126] width 107 height 20
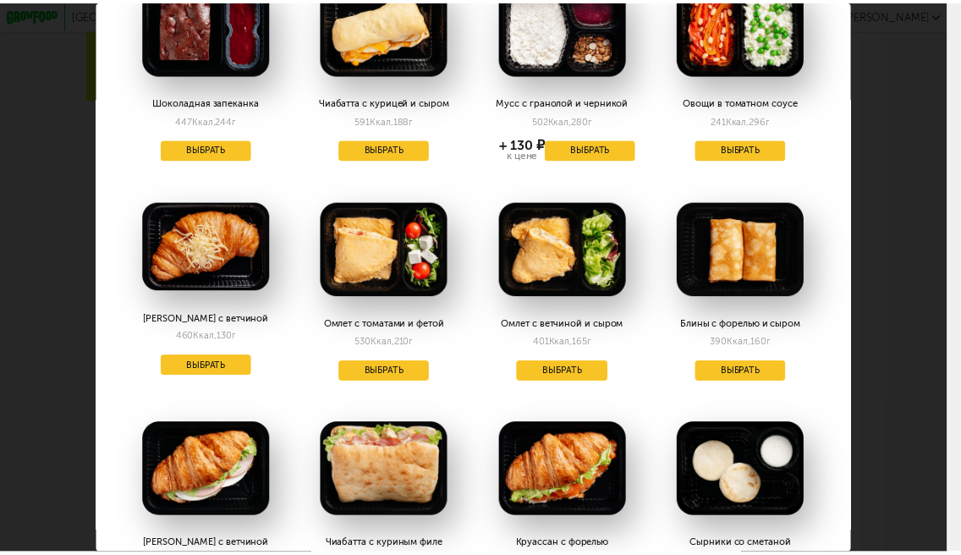
scroll to position [423, 0]
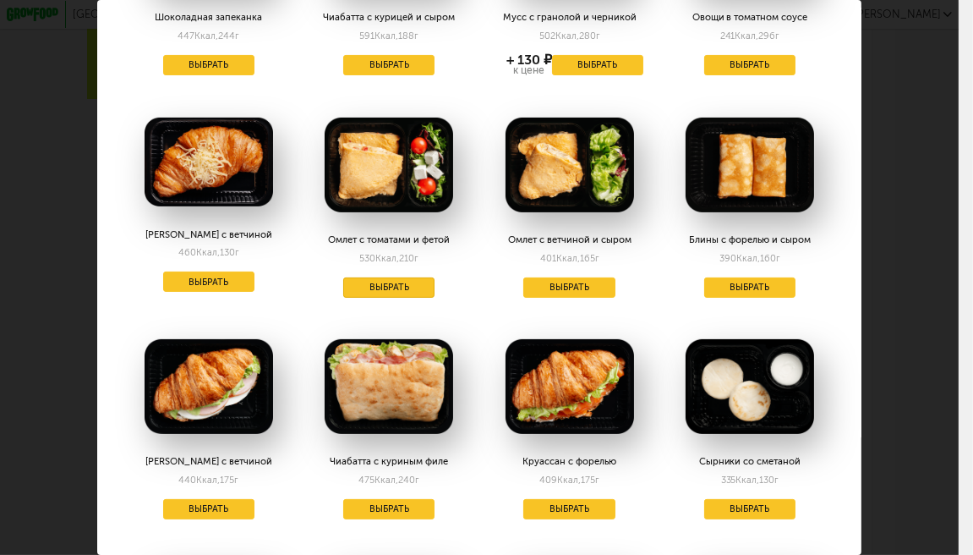
click at [398, 278] on button "Выбрать" at bounding box center [388, 287] width 91 height 20
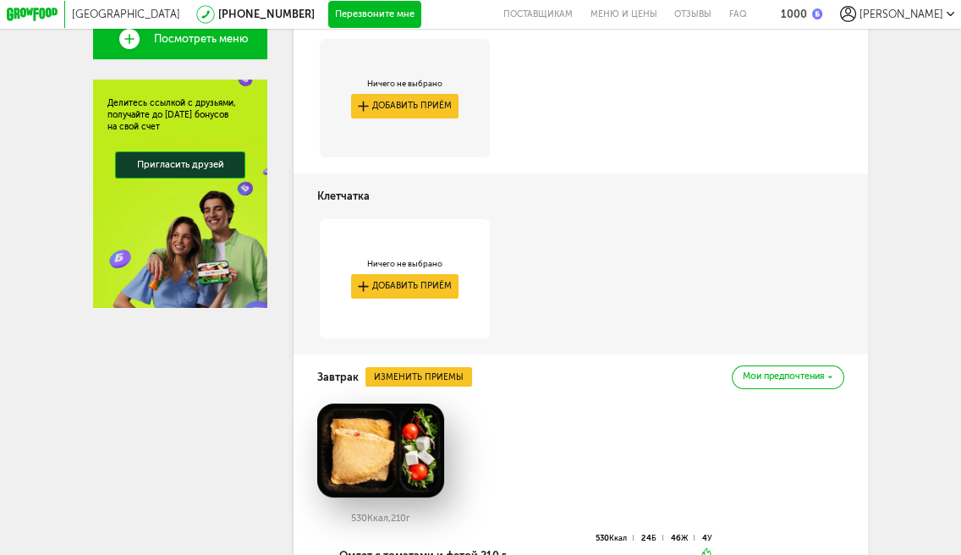
scroll to position [168, 0]
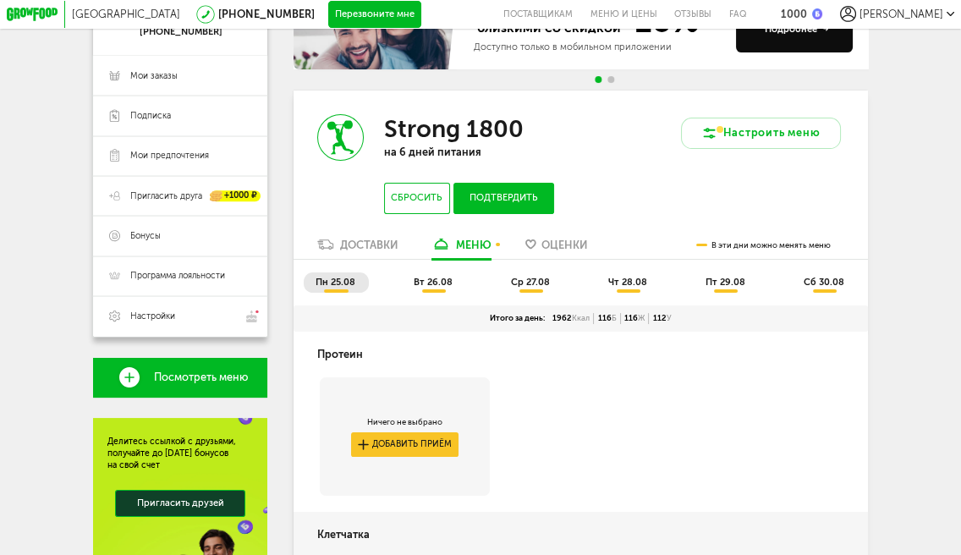
click at [417, 278] on li "вт 26.08" at bounding box center [434, 282] width 64 height 20
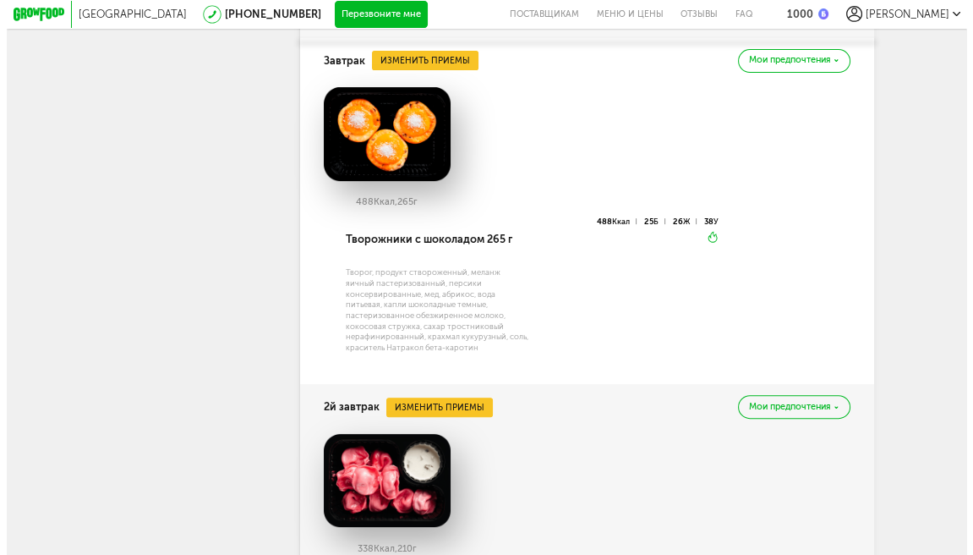
scroll to position [845, 0]
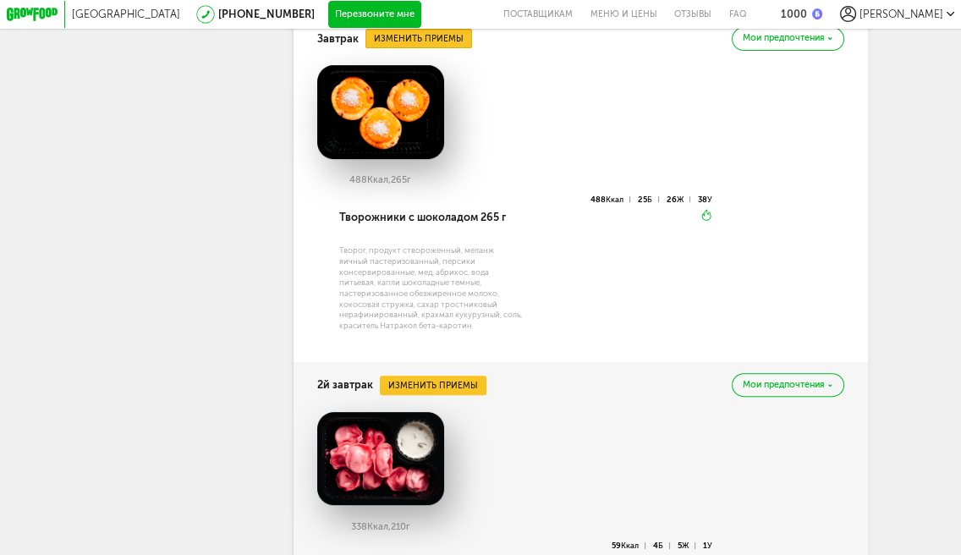
click at [436, 49] on button "Изменить приемы" at bounding box center [418, 39] width 107 height 20
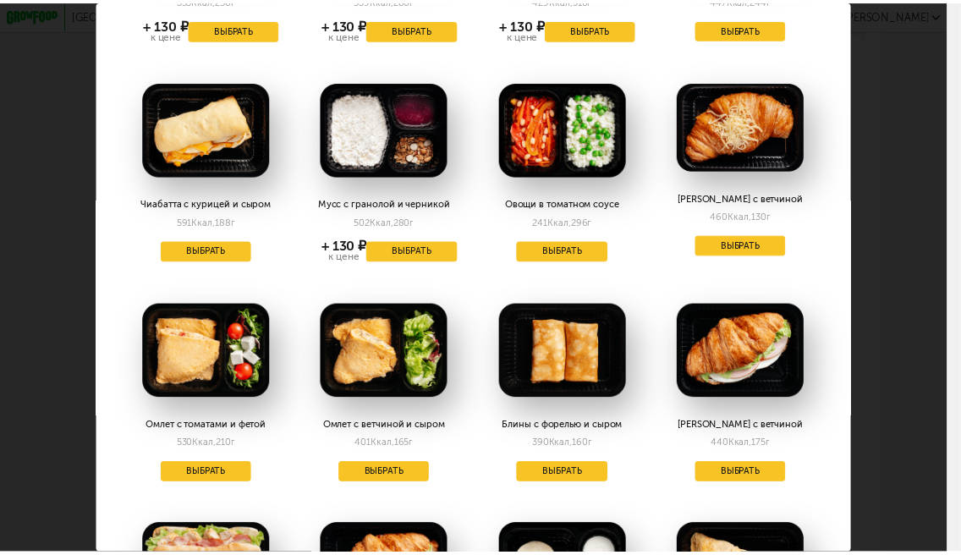
scroll to position [253, 0]
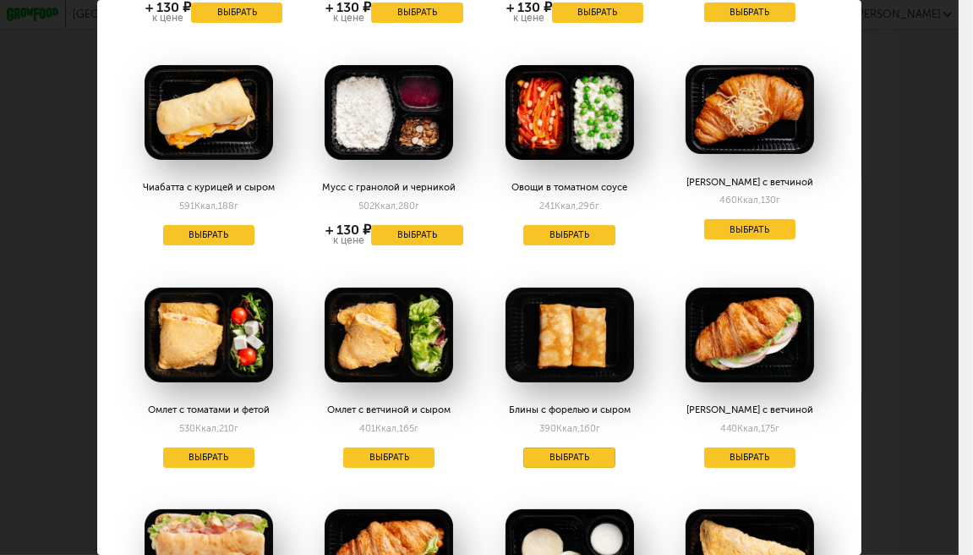
click at [539, 457] on button "Выбрать" at bounding box center [568, 457] width 91 height 20
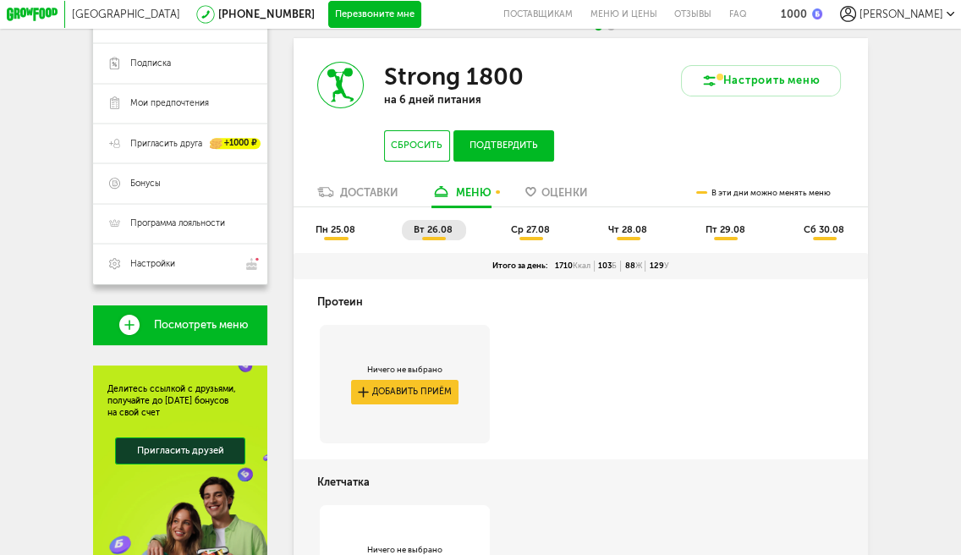
scroll to position [204, 0]
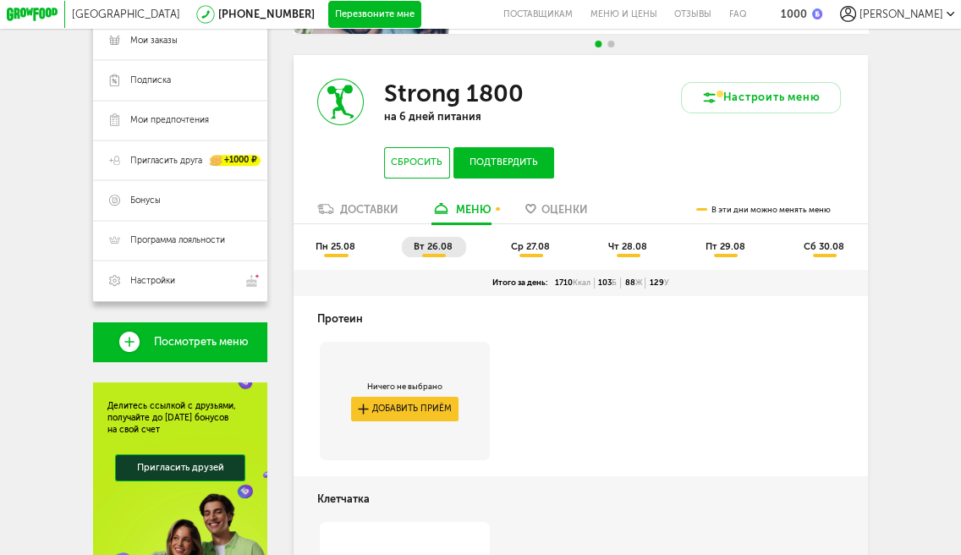
click at [513, 248] on span "ср 27.08" at bounding box center [530, 246] width 39 height 11
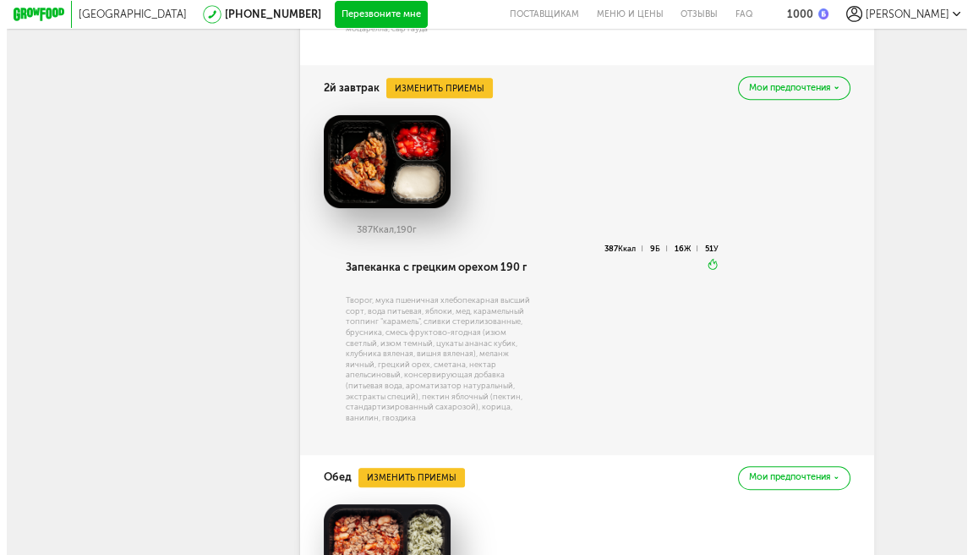
scroll to position [1049, 0]
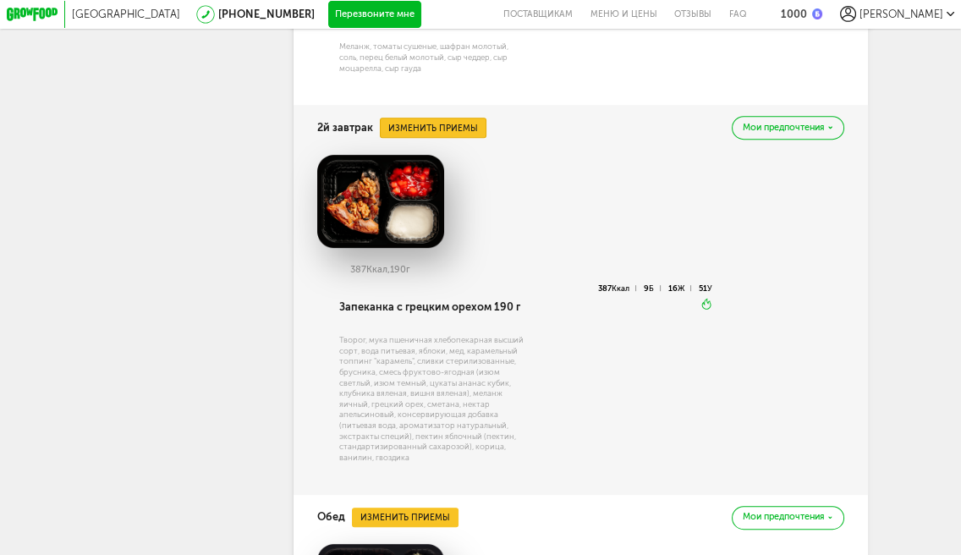
click at [464, 138] on button "Изменить приемы" at bounding box center [433, 128] width 107 height 20
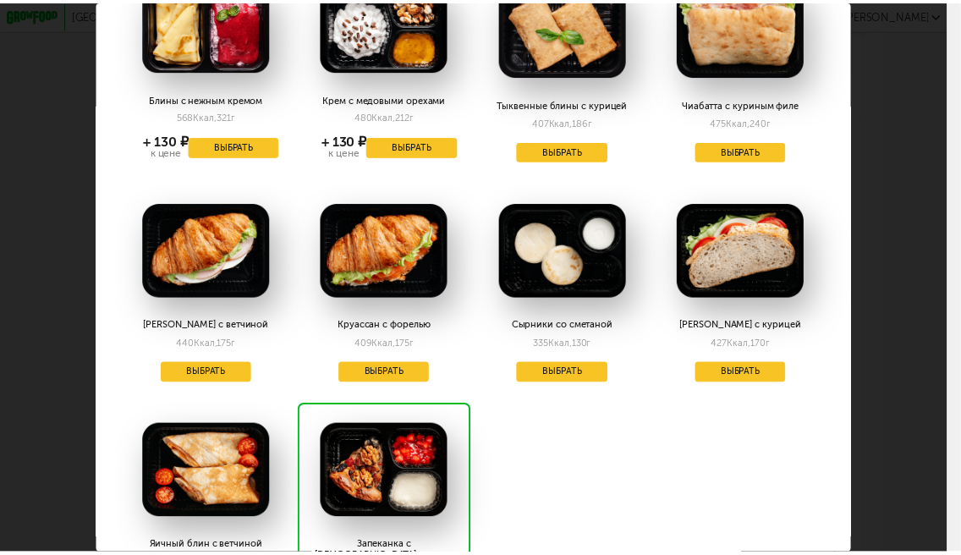
scroll to position [169, 0]
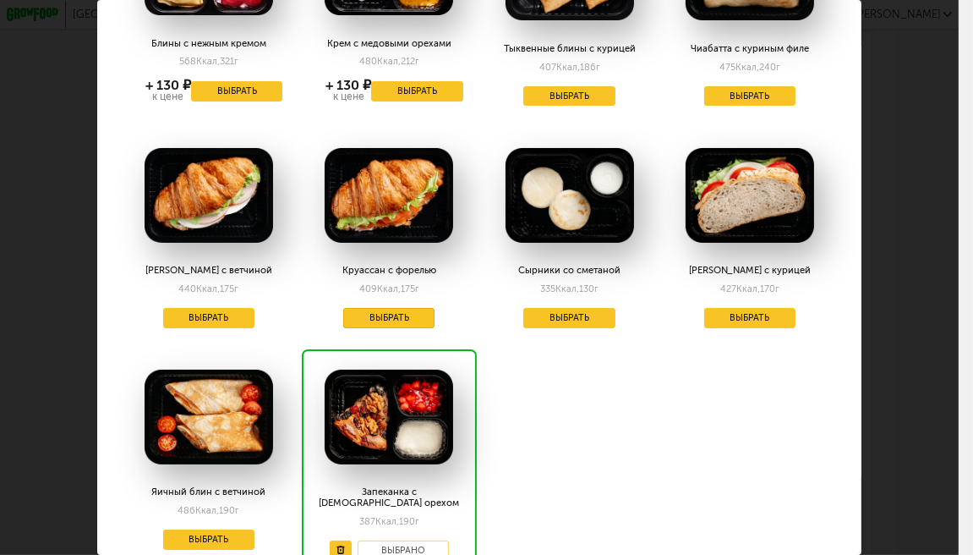
click at [400, 309] on button "Выбрать" at bounding box center [388, 318] width 91 height 20
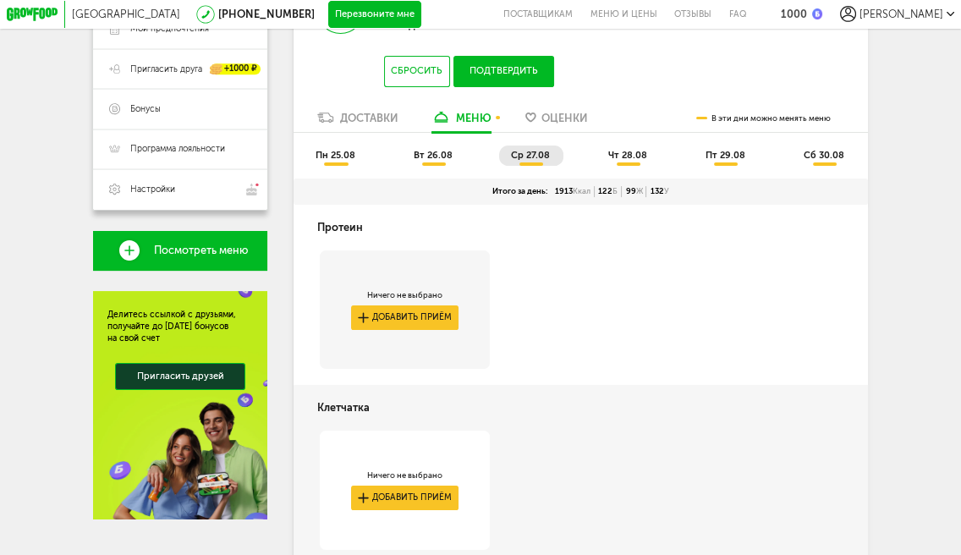
scroll to position [295, 0]
click at [637, 154] on li "чт 28.08" at bounding box center [628, 155] width 64 height 20
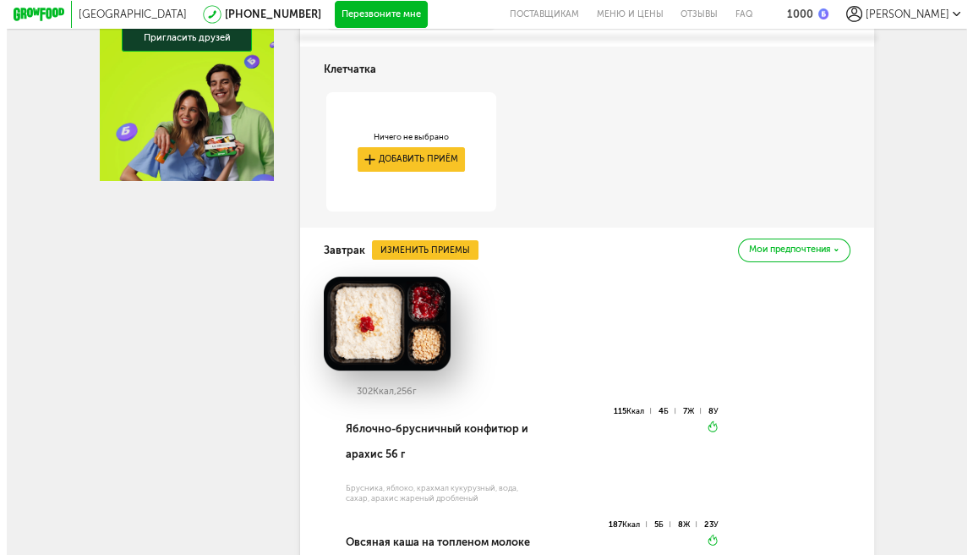
scroll to position [803, 0]
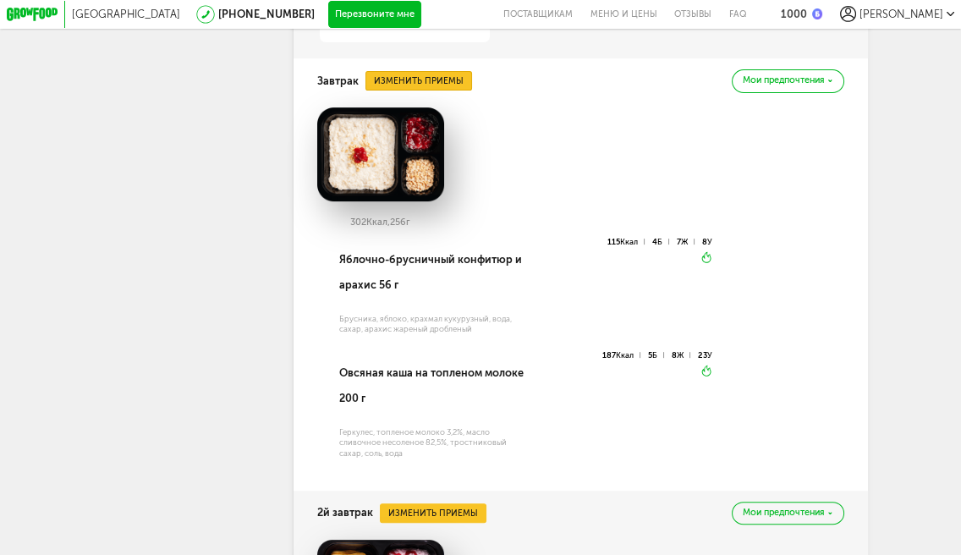
click at [446, 91] on button "Изменить приемы" at bounding box center [418, 81] width 107 height 20
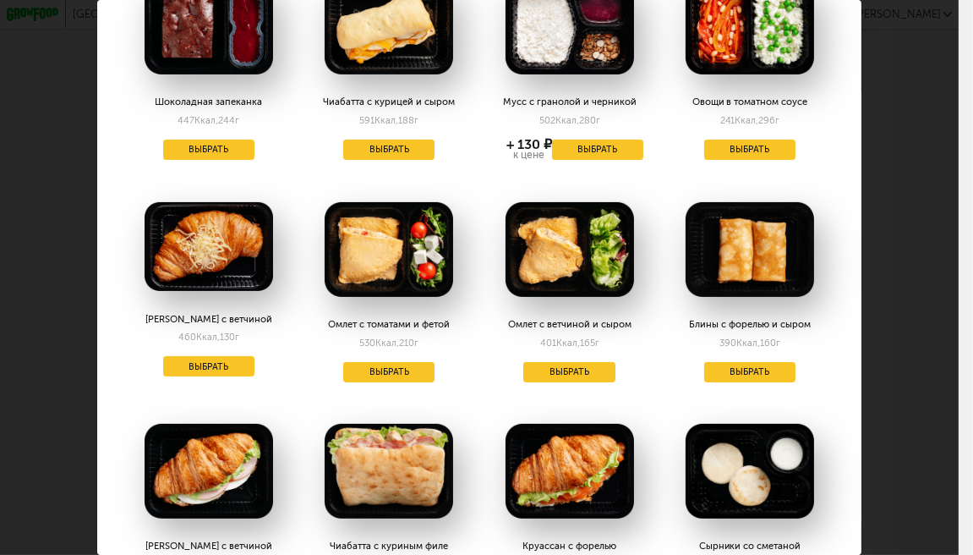
scroll to position [507, 0]
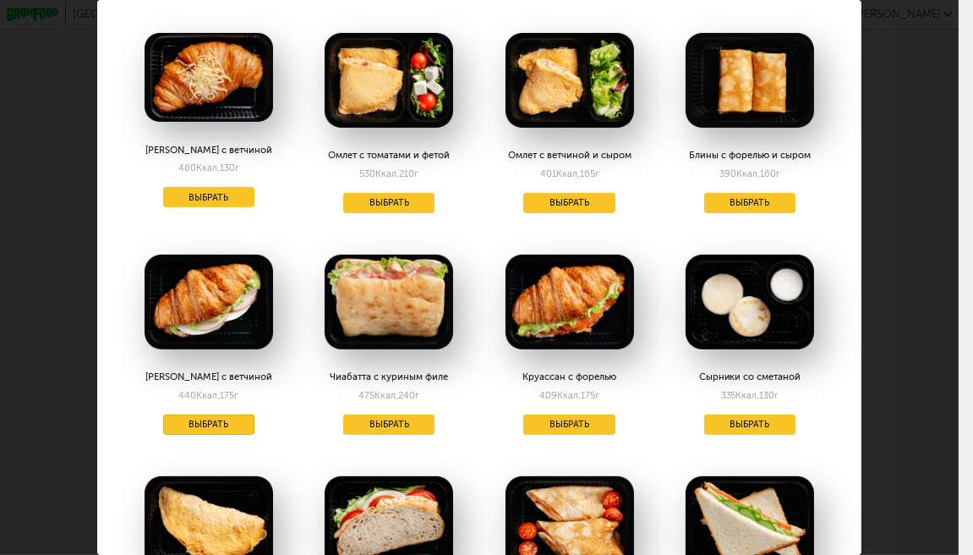
click at [215, 414] on button "Выбрать" at bounding box center [208, 424] width 91 height 20
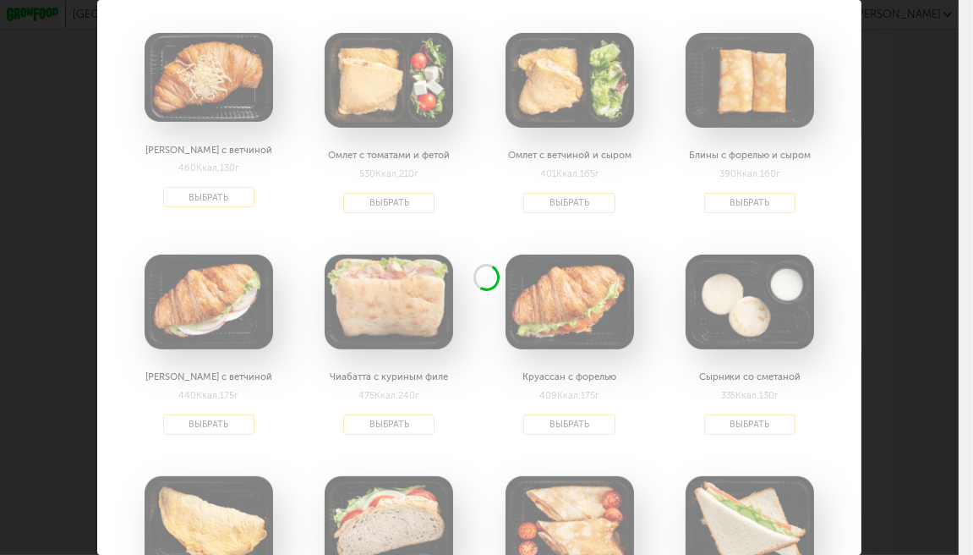
click at [889, 194] on div "Выберите завтраки на четверг 28.08 Скрэмбл с миксом сыров 493 Ккал, 320 г + 130…" at bounding box center [479, 277] width 959 height 555
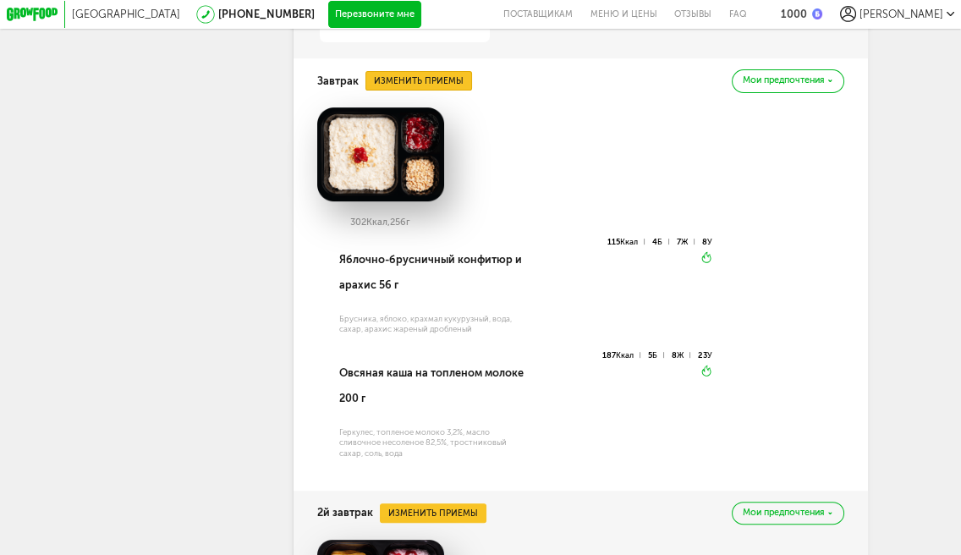
click at [433, 90] on button "Изменить приемы" at bounding box center [418, 81] width 107 height 20
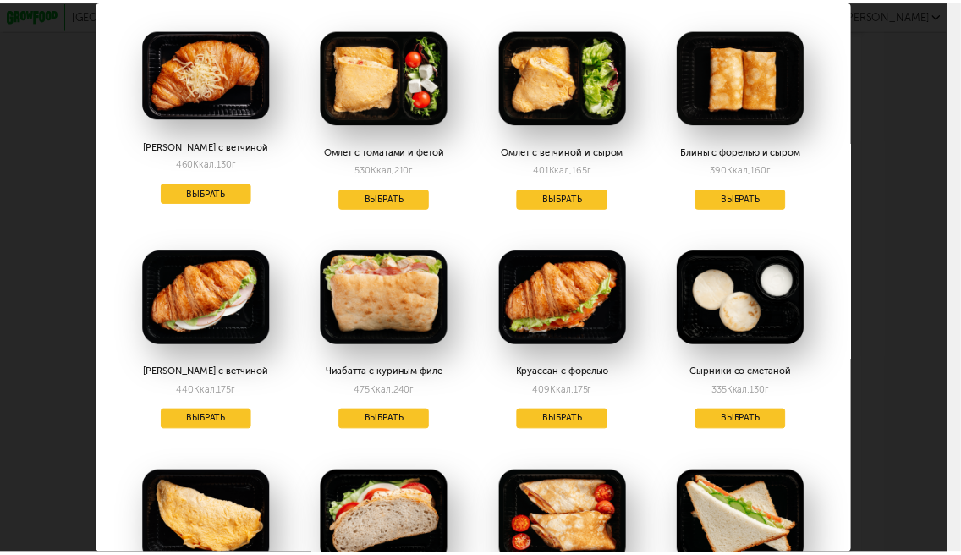
scroll to position [677, 0]
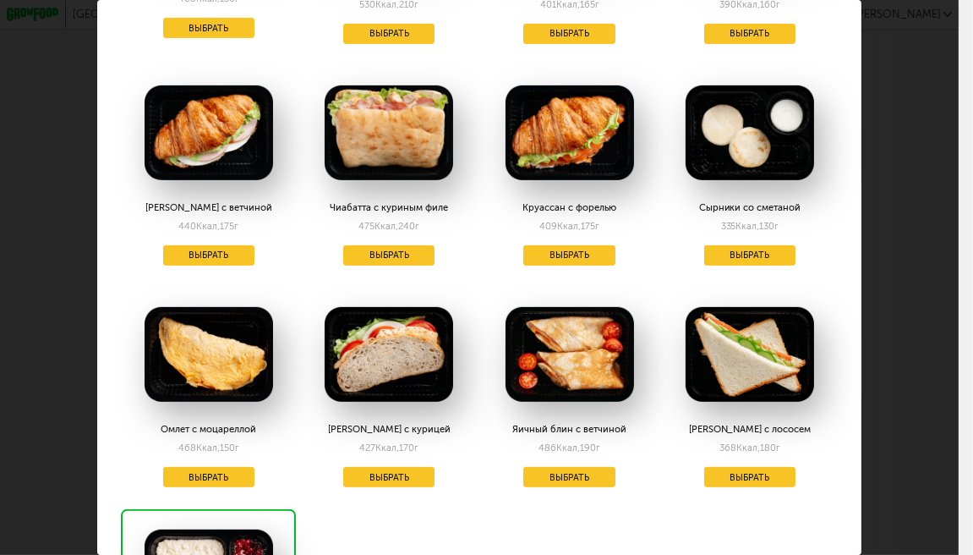
click at [222, 141] on img at bounding box center [209, 132] width 129 height 95
click at [200, 255] on button "Выбрать" at bounding box center [208, 255] width 91 height 20
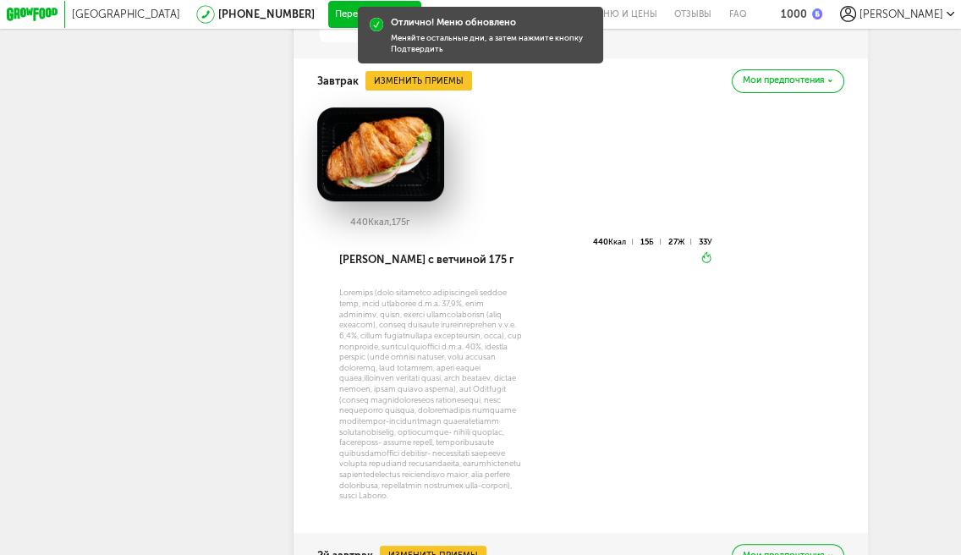
click at [825, 304] on div "440 Ккал, 175 г Круассан с ветчиной 175 г 440 Ккал 15 Б 27 Ж 33 У Вкуснее разог…" at bounding box center [580, 311] width 527 height 409
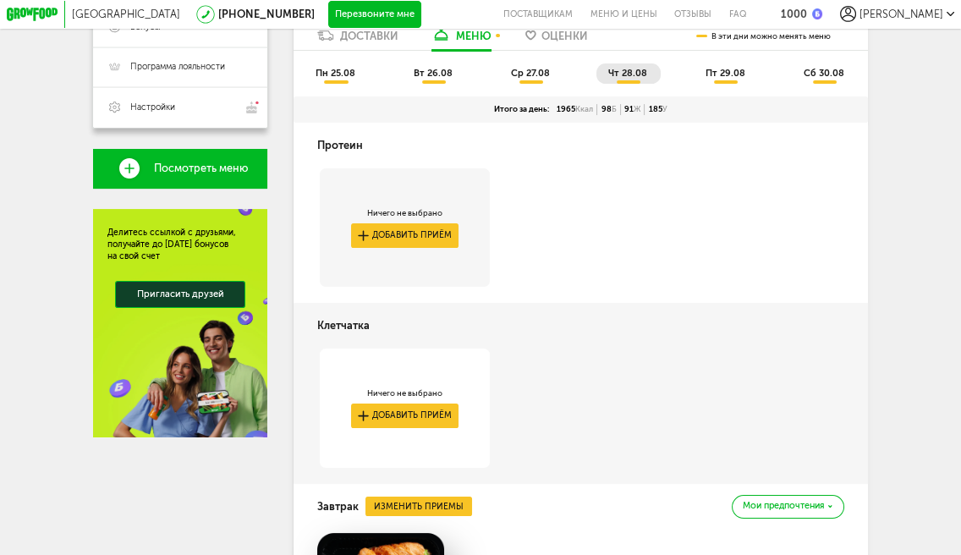
scroll to position [206, 0]
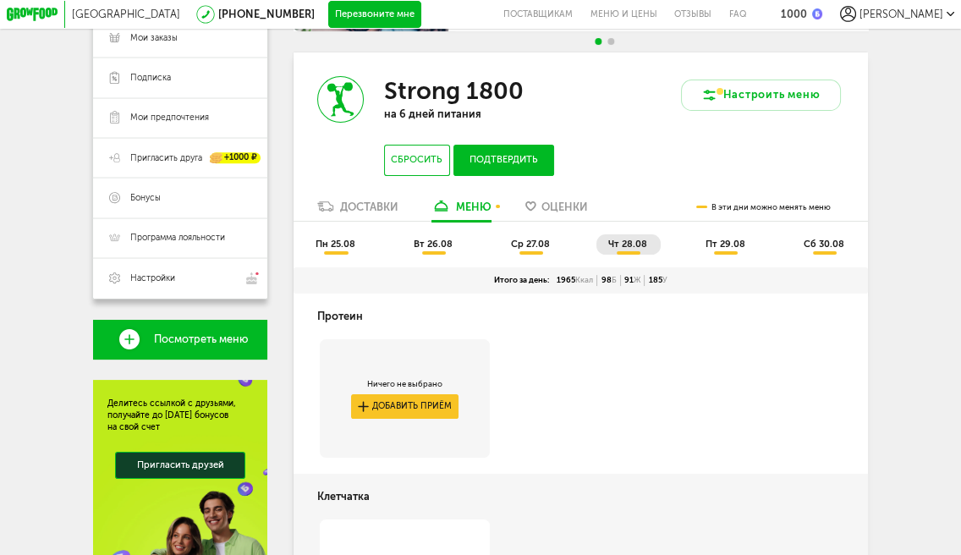
click at [719, 249] on span "пт 29.08" at bounding box center [725, 243] width 40 height 11
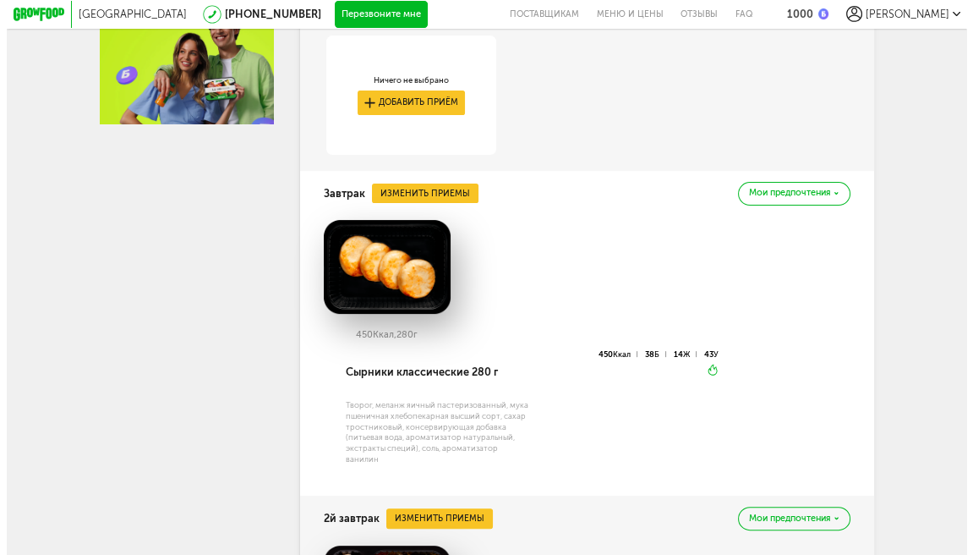
scroll to position [628, 0]
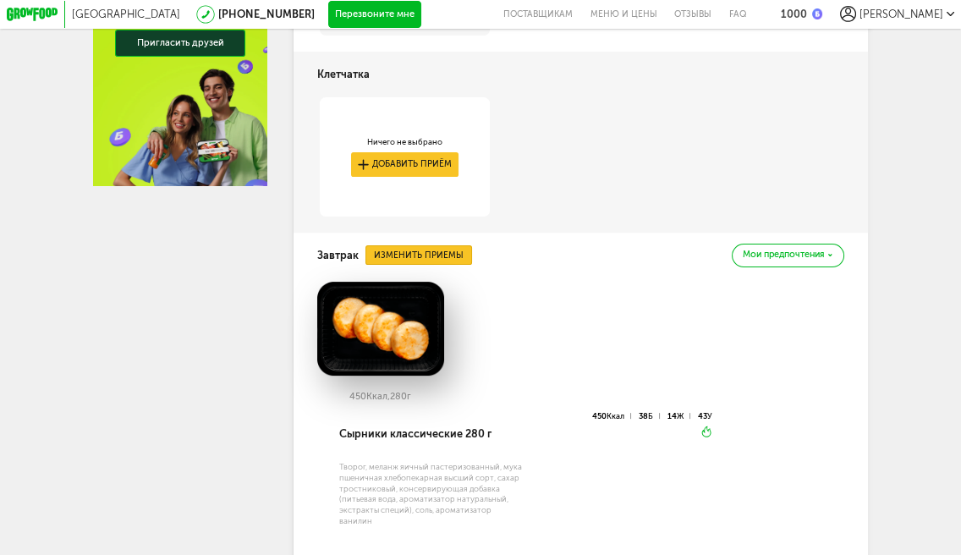
click at [425, 263] on button "Изменить приемы" at bounding box center [418, 255] width 107 height 20
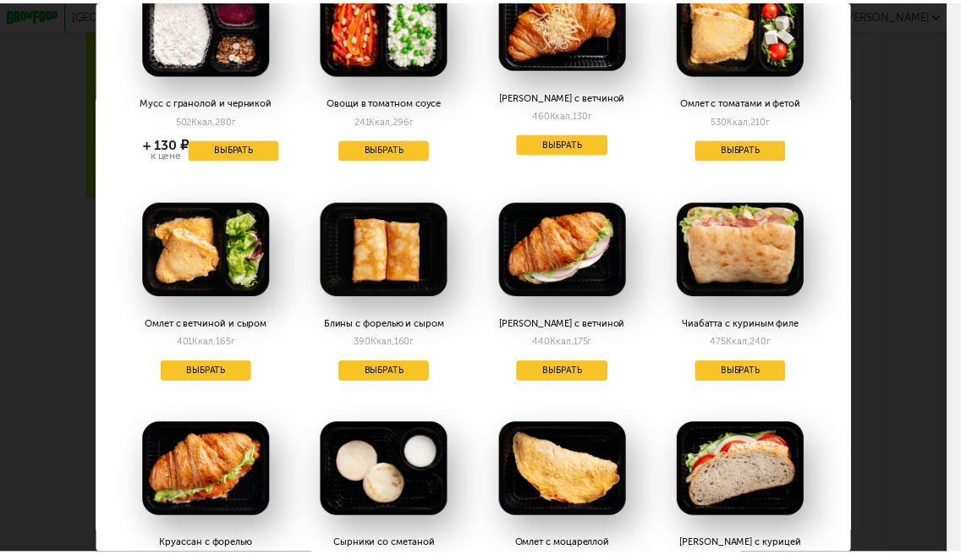
scroll to position [591, 0]
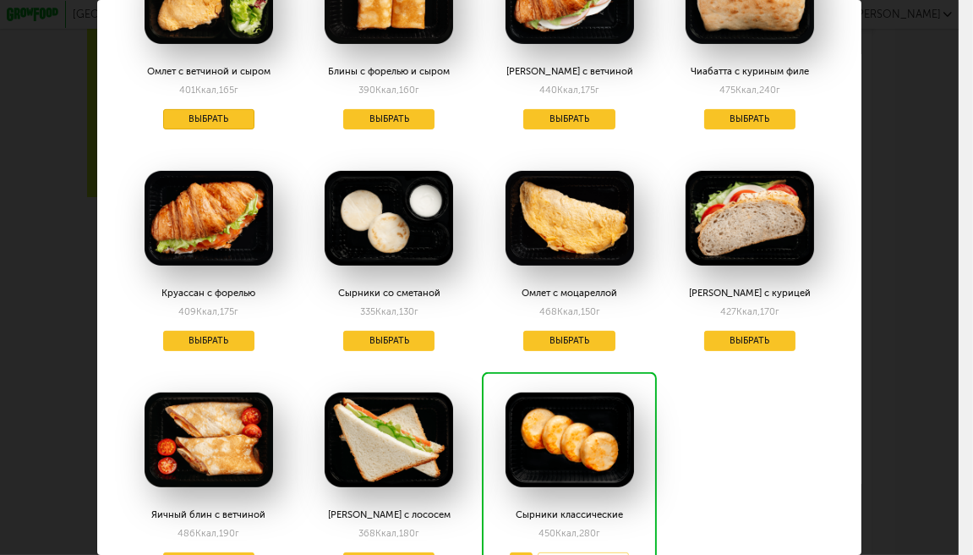
click at [208, 113] on button "Выбрать" at bounding box center [208, 119] width 91 height 20
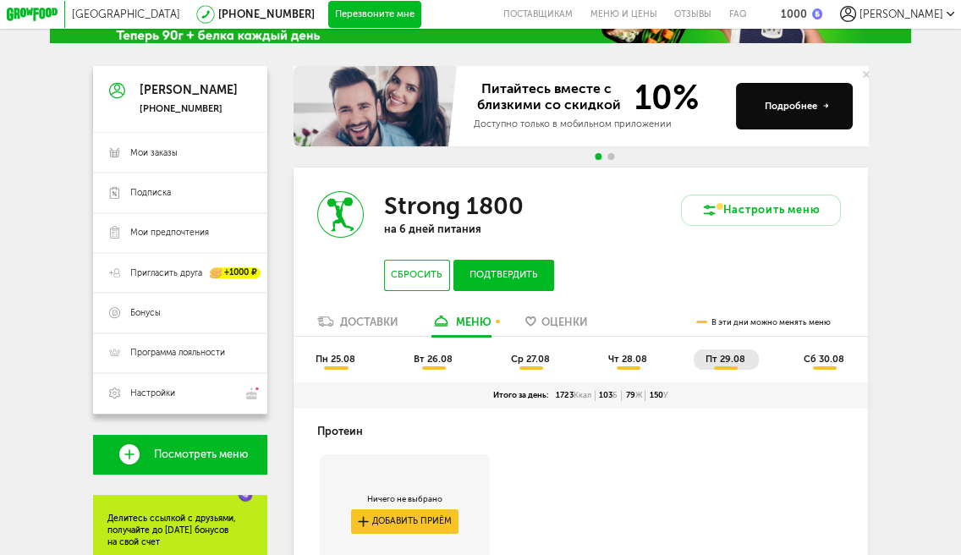
scroll to position [169, 0]
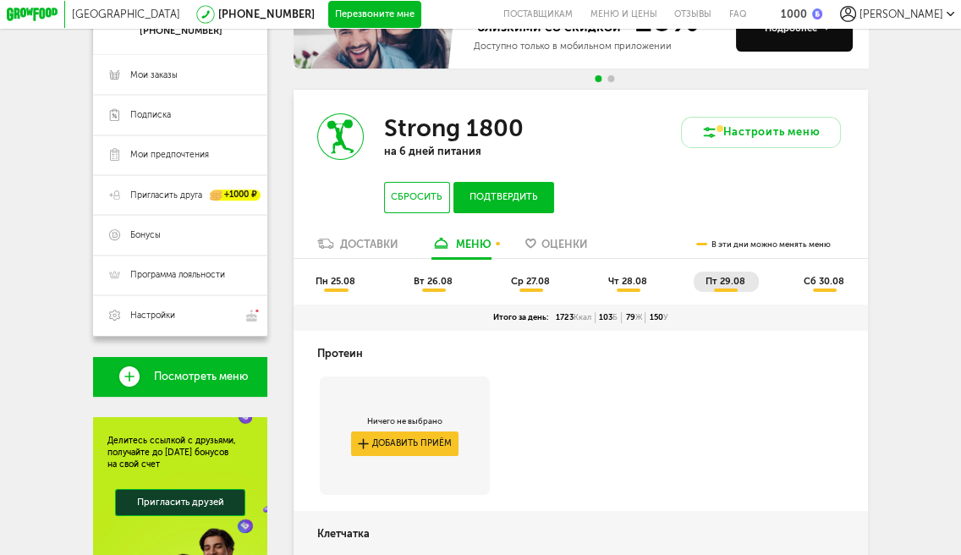
click at [852, 281] on li "сб 30.08" at bounding box center [825, 281] width 66 height 20
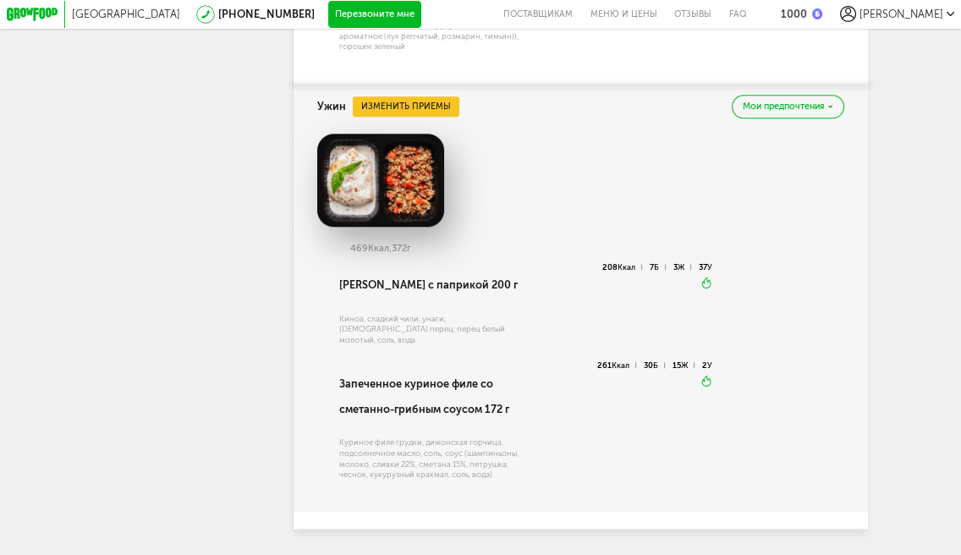
scroll to position [2088, 0]
